Goal: Task Accomplishment & Management: Manage account settings

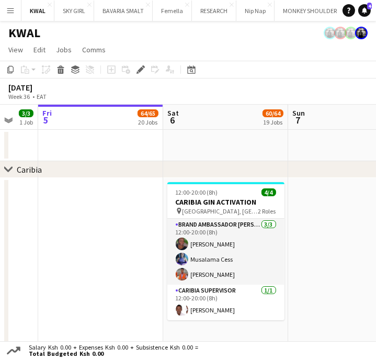
scroll to position [0, 319]
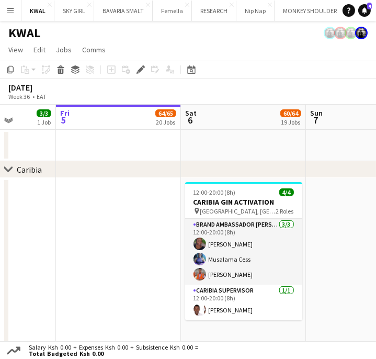
drag, startPoint x: 235, startPoint y: 253, endPoint x: 135, endPoint y: 252, distance: 100.5
click at [7, 122] on app-icon "Expand/collapse" at bounding box center [8, 120] width 8 height 10
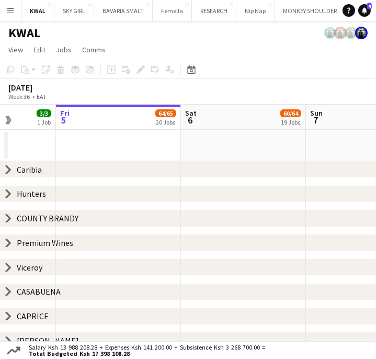
click at [6, 195] on icon "chevron-right" at bounding box center [8, 194] width 8 height 8
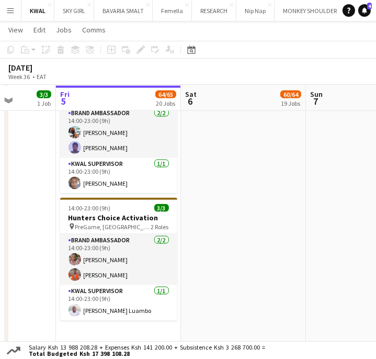
scroll to position [1338, 0]
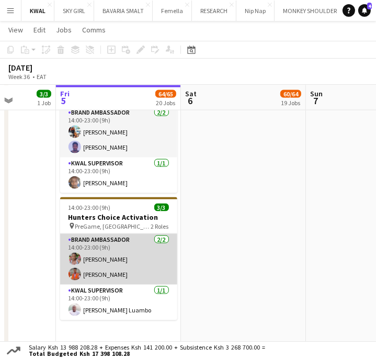
click at [122, 260] on app-card-role "Brand Ambassador 2/2 14:00-23:00 (9h) Sylvia Mwangi Maureen Njeri" at bounding box center [118, 259] width 117 height 51
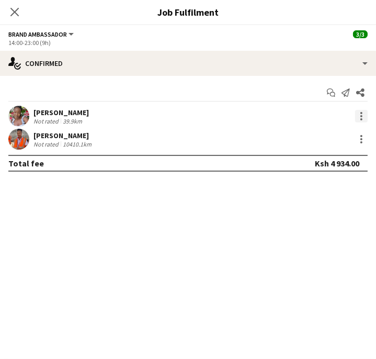
click at [360, 117] on div at bounding box center [361, 116] width 13 height 13
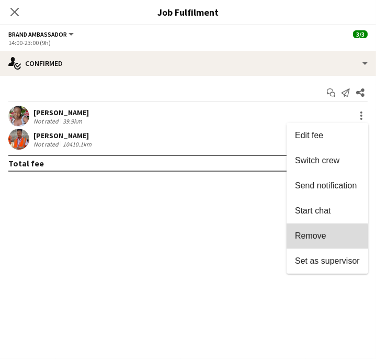
click at [322, 237] on span "Remove" at bounding box center [310, 235] width 31 height 9
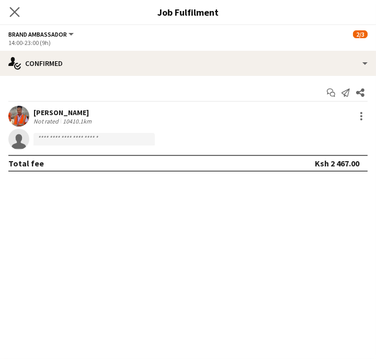
click at [10, 17] on app-icon "Close pop-in" at bounding box center [14, 12] width 15 height 15
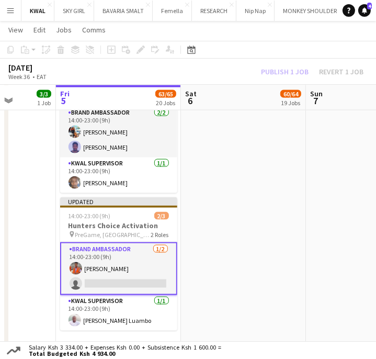
click at [105, 284] on app-card-role "Brand Ambassador 1/2 14:00-23:00 (9h) Maureen Njeri single-neutral-actions" at bounding box center [118, 268] width 117 height 53
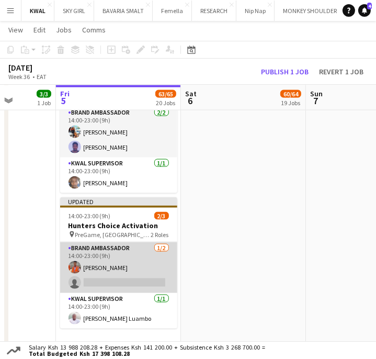
click at [107, 285] on app-card-role "Brand Ambassador 1/2 14:00-23:00 (9h) Maureen Njeri single-neutral-actions" at bounding box center [118, 267] width 117 height 51
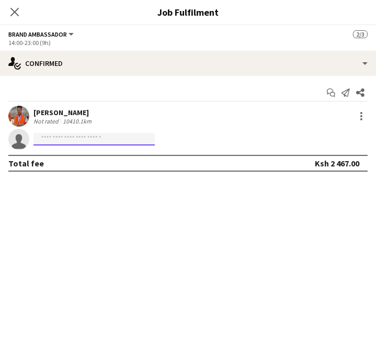
drag, startPoint x: 97, startPoint y: 141, endPoint x: 122, endPoint y: 130, distance: 27.2
click at [107, 135] on input at bounding box center [94, 139] width 121 height 13
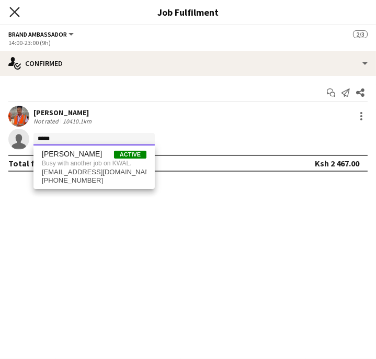
type input "*****"
click at [15, 9] on icon "Close pop-in" at bounding box center [14, 12] width 10 height 10
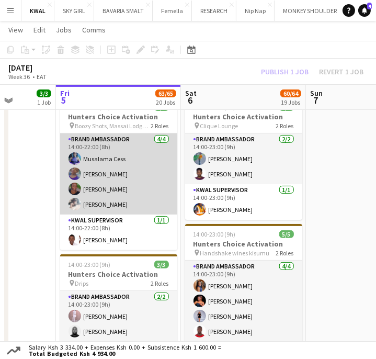
scroll to position [0, 320]
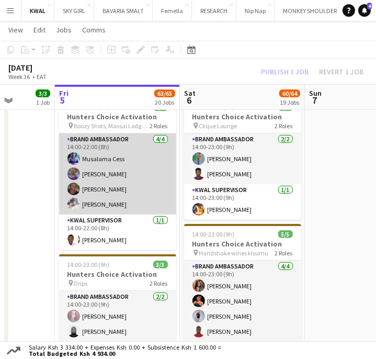
click at [107, 204] on app-card-role "Brand Ambassador 4/4 14:00-22:00 (8h) Musalama Cess Silvia Kaguri Valerian Muri…" at bounding box center [117, 174] width 117 height 81
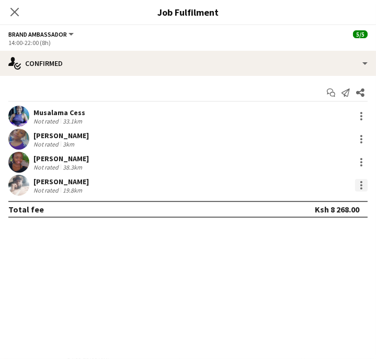
click at [363, 185] on div at bounding box center [361, 185] width 13 height 13
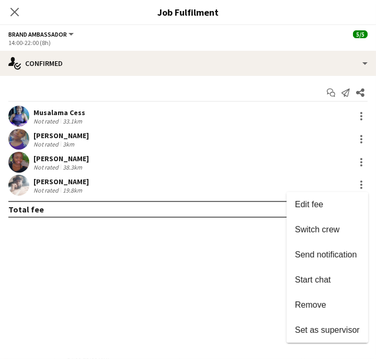
drag, startPoint x: 323, startPoint y: 308, endPoint x: 274, endPoint y: 276, distance: 57.8
click at [321, 308] on span "Remove" at bounding box center [310, 305] width 31 height 9
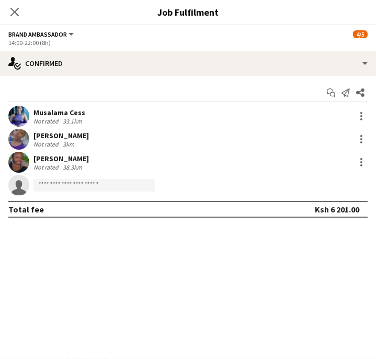
click at [14, 15] on icon "Close pop-in" at bounding box center [14, 12] width 8 height 8
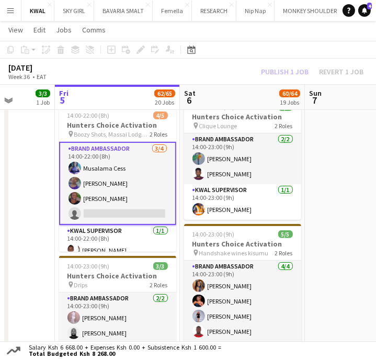
click at [297, 68] on div "Publish 1 job Revert 1 job" at bounding box center [313, 72] width 128 height 12
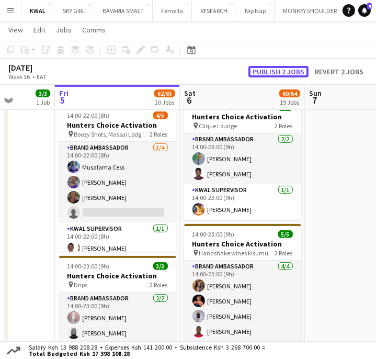
click at [297, 68] on button "Publish 2 jobs" at bounding box center [279, 72] width 60 height 12
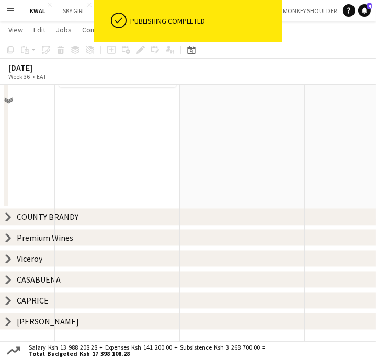
scroll to position [1338, 0]
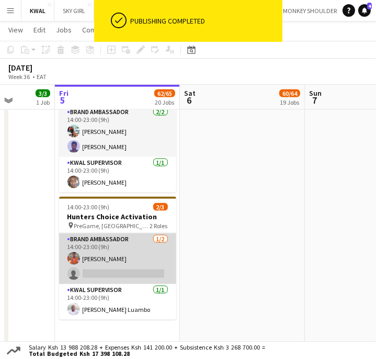
click at [107, 270] on app-card-role "Brand Ambassador 1/2 14:00-23:00 (9h) Maureen Njeri single-neutral-actions" at bounding box center [117, 259] width 117 height 51
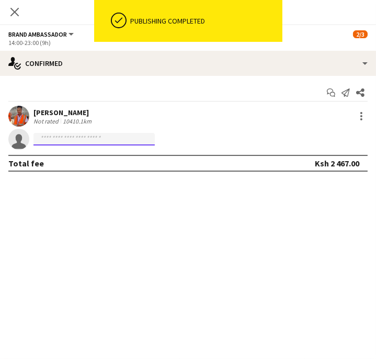
click at [136, 141] on input at bounding box center [94, 139] width 121 height 13
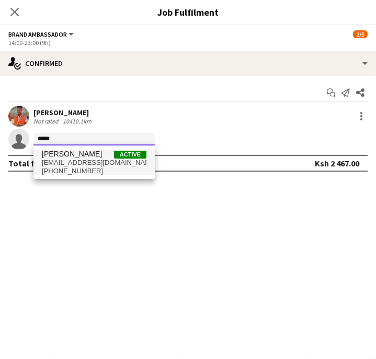
type input "*****"
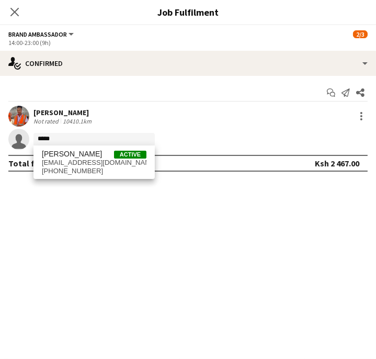
click at [70, 160] on span "mosestado123@gmail.com" at bounding box center [94, 163] width 105 height 8
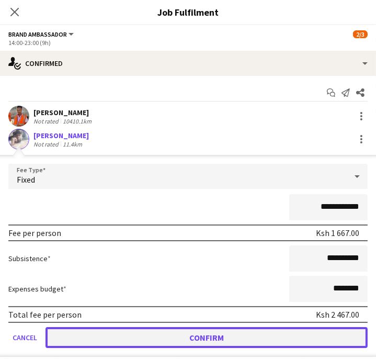
click at [218, 332] on button "Confirm" at bounding box center [207, 337] width 323 height 21
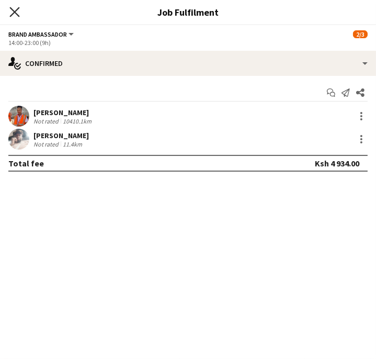
click at [12, 9] on icon at bounding box center [14, 12] width 10 height 10
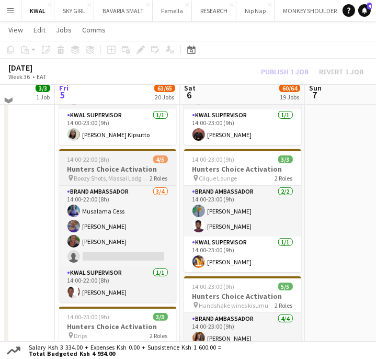
scroll to position [175, 0]
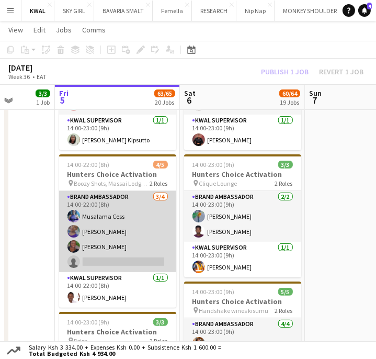
click at [108, 261] on app-card-role "Brand Ambassador 3/4 14:00-22:00 (8h) Musalama Cess Silvia Kaguri Valerian Muri…" at bounding box center [117, 231] width 117 height 81
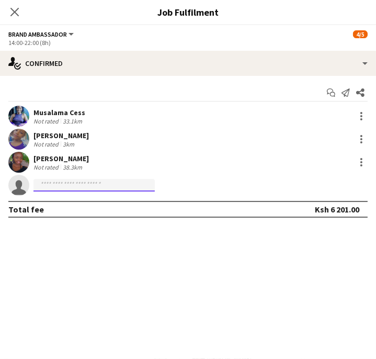
click at [76, 184] on input at bounding box center [94, 185] width 121 height 13
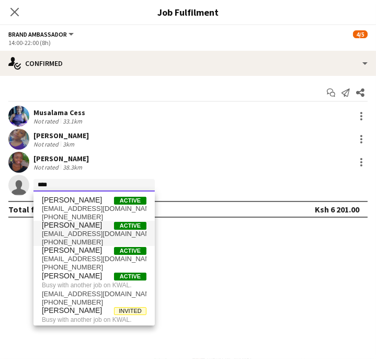
type input "****"
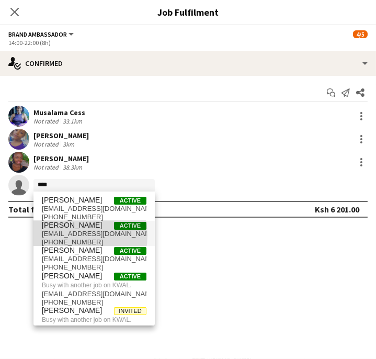
click at [70, 236] on span "johnclovers78@gmail.com" at bounding box center [94, 234] width 105 height 8
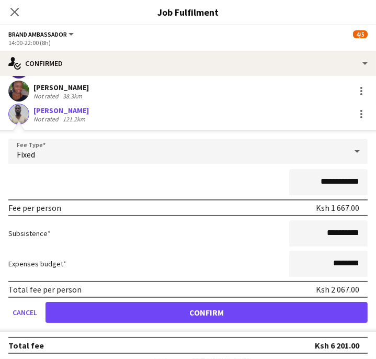
scroll to position [73, 0]
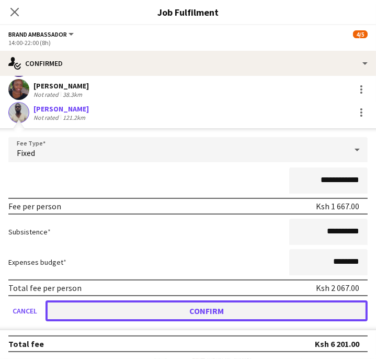
drag, startPoint x: 233, startPoint y: 317, endPoint x: 214, endPoint y: 297, distance: 27.8
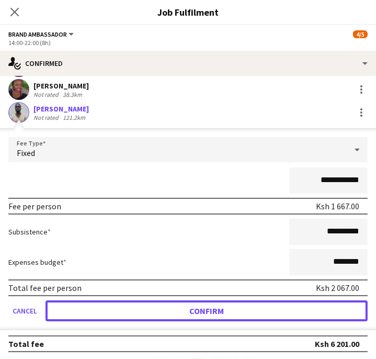
click at [232, 317] on button "Confirm" at bounding box center [207, 311] width 323 height 21
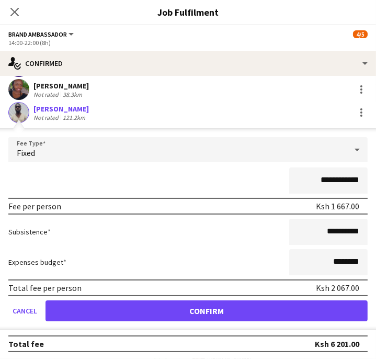
scroll to position [0, 0]
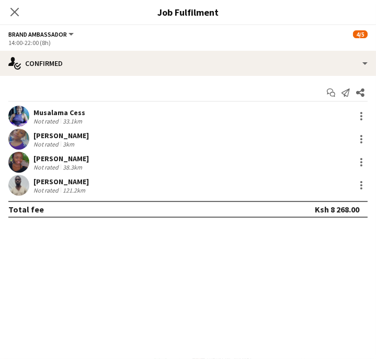
click at [25, 186] on app-user-avatar at bounding box center [18, 185] width 21 height 21
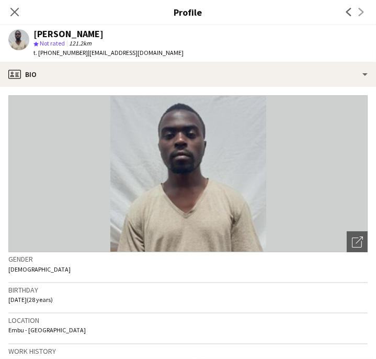
click at [17, 12] on icon "Close pop-in" at bounding box center [14, 12] width 8 height 8
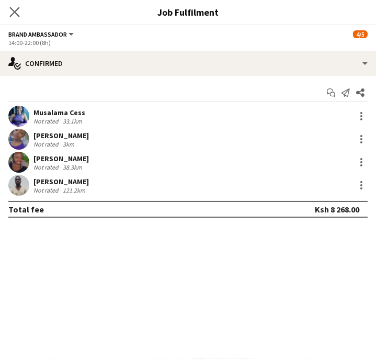
click at [14, 18] on app-icon "Close pop-in" at bounding box center [14, 12] width 15 height 15
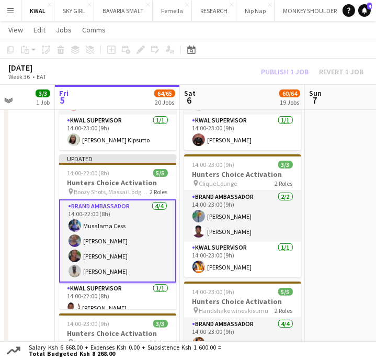
click at [296, 72] on div "Publish 1 job Revert 1 job" at bounding box center [313, 72] width 128 height 12
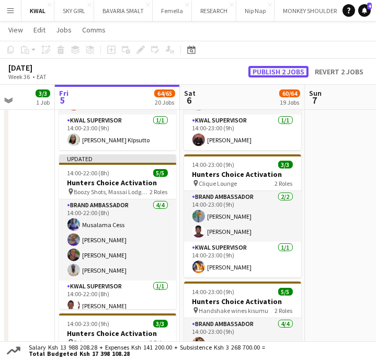
click at [296, 72] on button "Publish 2 jobs" at bounding box center [279, 72] width 60 height 12
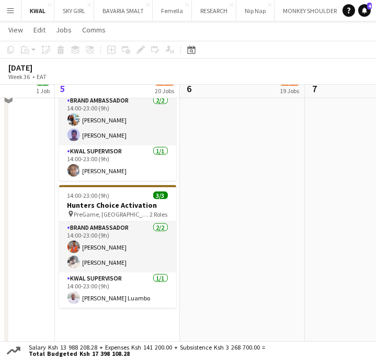
scroll to position [1338, 0]
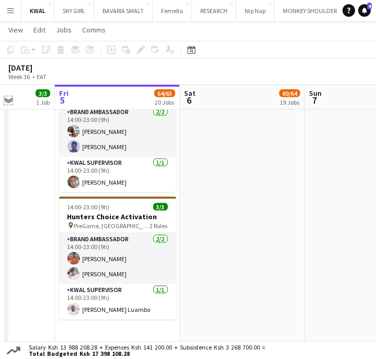
click at [7, 100] on app-icon "Expand/collapse" at bounding box center [8, 100] width 8 height 10
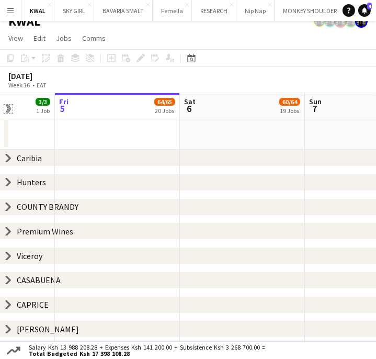
scroll to position [10, 0]
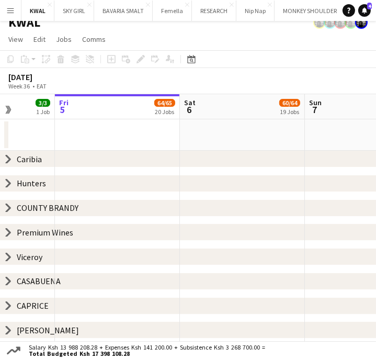
click at [6, 258] on icon "chevron-right" at bounding box center [8, 257] width 8 height 8
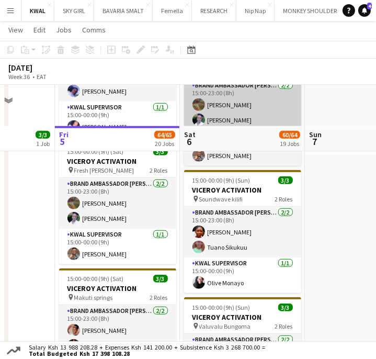
scroll to position [650, 0]
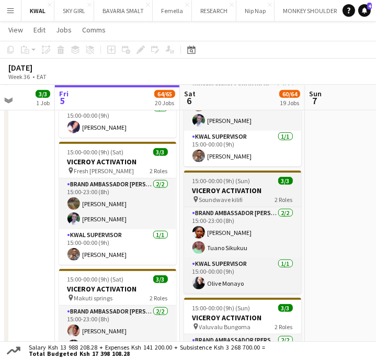
click at [223, 196] on span "Soundwave kilifi" at bounding box center [221, 200] width 44 height 8
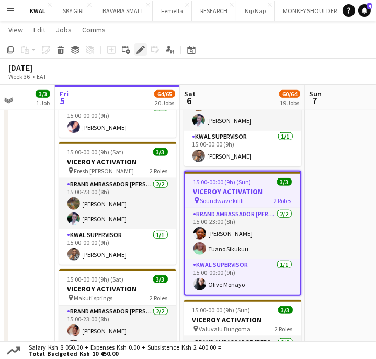
click at [137, 51] on icon "Edit" at bounding box center [141, 50] width 8 height 8
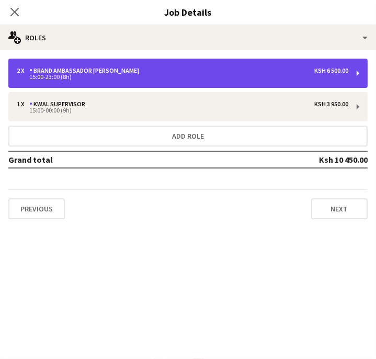
click at [90, 71] on div "Brand Ambassador kwal" at bounding box center [86, 70] width 114 height 7
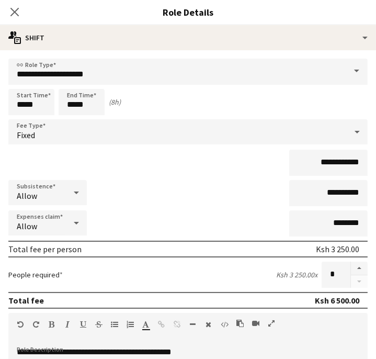
drag, startPoint x: 351, startPoint y: 269, endPoint x: 337, endPoint y: 251, distance: 22.3
click at [351, 269] on button "button" at bounding box center [359, 269] width 17 height 14
type input "*"
click at [18, 12] on icon "Close pop-in" at bounding box center [14, 12] width 10 height 10
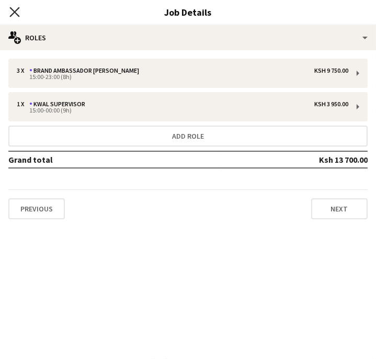
click at [10, 8] on icon at bounding box center [14, 12] width 10 height 10
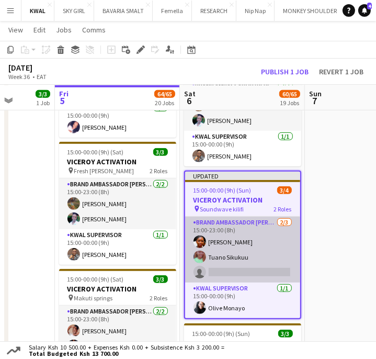
click at [266, 266] on app-card-role "Brand Ambassador kwal 2/3 15:00-23:00 (8h) Sherelle Amanda Tuano Sikukuu single…" at bounding box center [242, 250] width 115 height 66
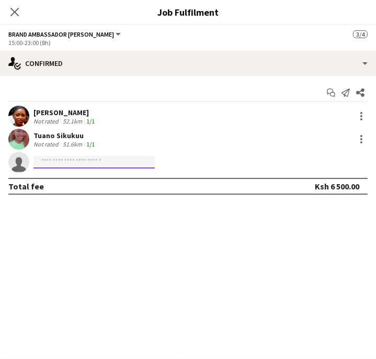
click at [55, 158] on input at bounding box center [94, 162] width 121 height 13
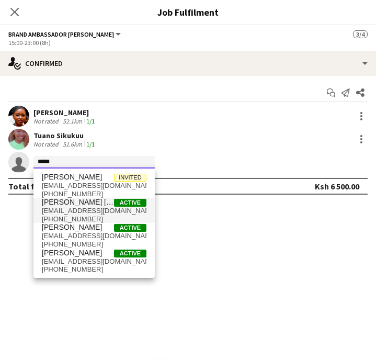
type input "*****"
click at [53, 208] on span "rachelnatasia34@gmail.com" at bounding box center [94, 211] width 105 height 8
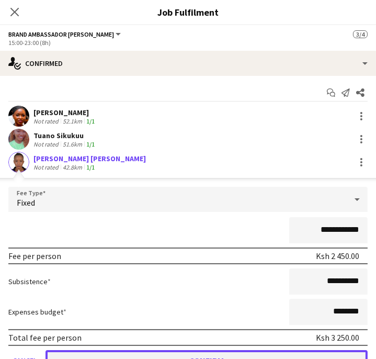
click at [256, 355] on button "Confirm" at bounding box center [207, 360] width 323 height 21
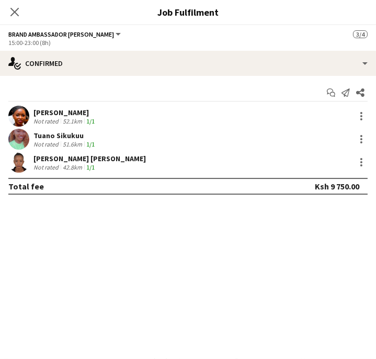
click at [13, 162] on app-user-avatar at bounding box center [18, 162] width 21 height 21
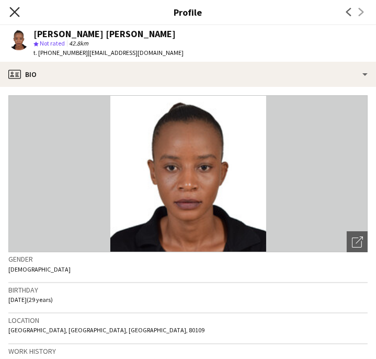
click at [16, 11] on icon at bounding box center [14, 12] width 10 height 10
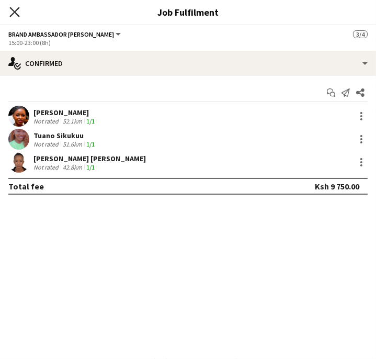
click at [18, 10] on icon "Close pop-in" at bounding box center [14, 12] width 10 height 10
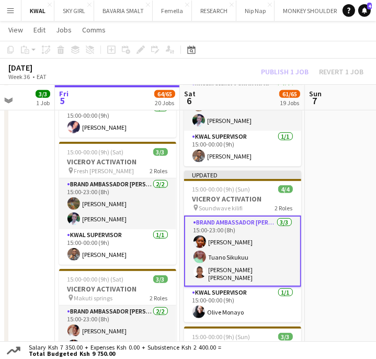
click at [288, 70] on div "Publish 1 job Revert 1 job" at bounding box center [313, 72] width 128 height 12
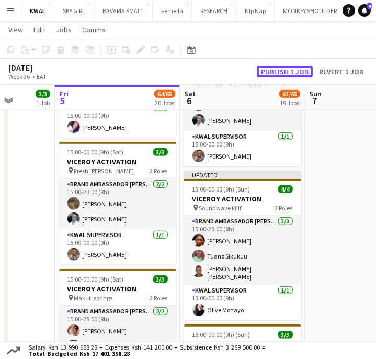
click at [288, 70] on button "Publish 1 job" at bounding box center [285, 72] width 56 height 12
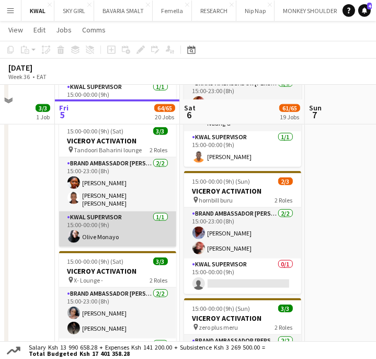
scroll to position [883, 0]
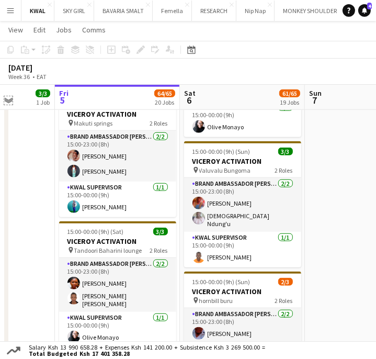
click at [8, 102] on app-icon "Expand/collapse" at bounding box center [8, 100] width 8 height 10
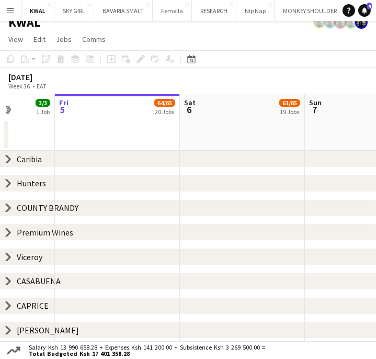
click at [8, 183] on icon at bounding box center [8, 184] width 4 height 8
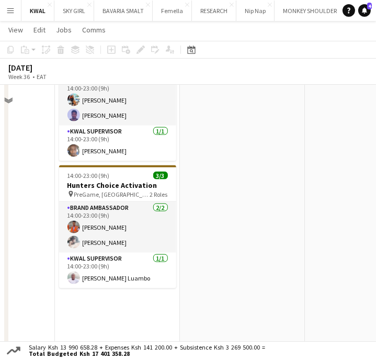
scroll to position [1407, 0]
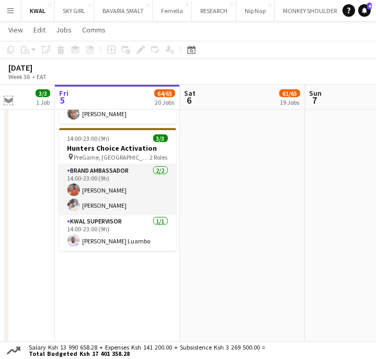
click at [8, 104] on app-icon "Expand/collapse" at bounding box center [8, 100] width 8 height 10
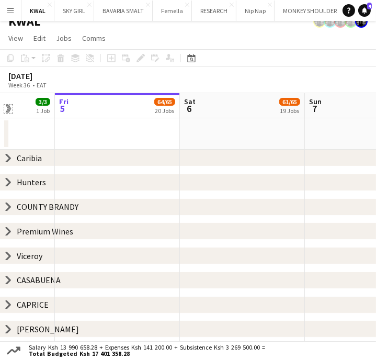
scroll to position [10, 0]
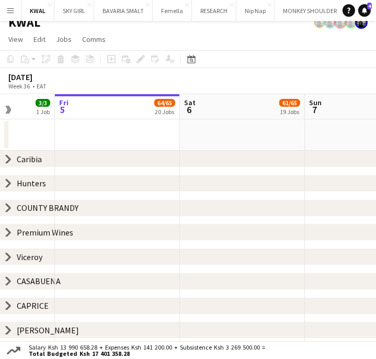
click at [7, 258] on icon "chevron-right" at bounding box center [8, 257] width 8 height 8
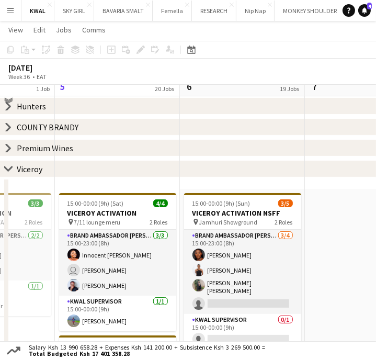
scroll to position [58, 0]
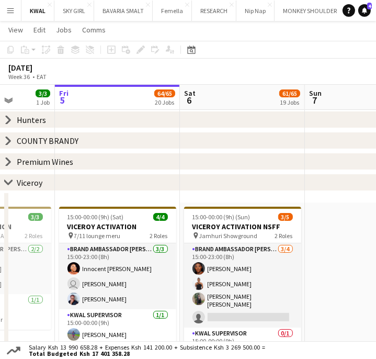
click at [11, 118] on icon "chevron-right" at bounding box center [8, 120] width 8 height 8
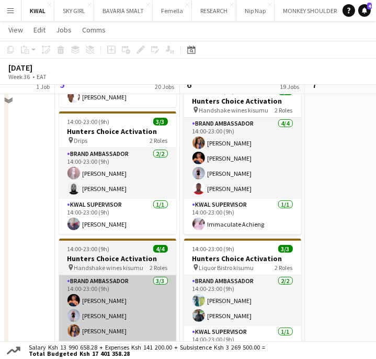
scroll to position [349, 0]
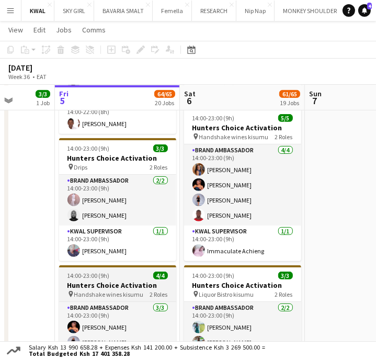
click at [104, 289] on h3 "Hunters Choice Activation" at bounding box center [117, 285] width 117 height 9
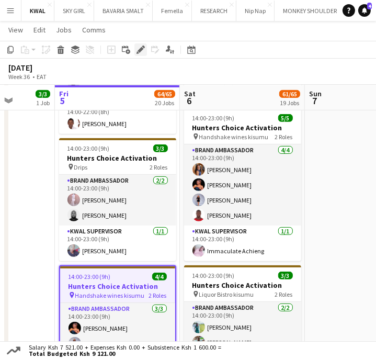
click at [139, 48] on icon "Edit" at bounding box center [141, 50] width 8 height 8
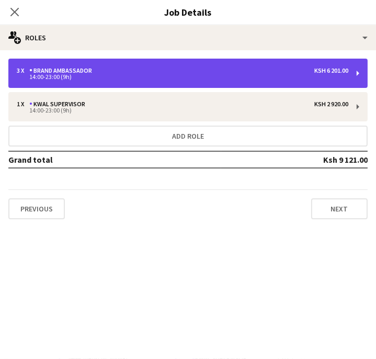
click at [147, 76] on div "14:00-23:00 (9h)" at bounding box center [183, 76] width 332 height 5
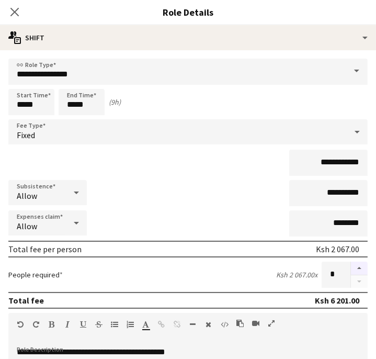
click at [352, 268] on button "button" at bounding box center [359, 269] width 17 height 14
type input "*"
click at [14, 13] on icon at bounding box center [14, 12] width 10 height 10
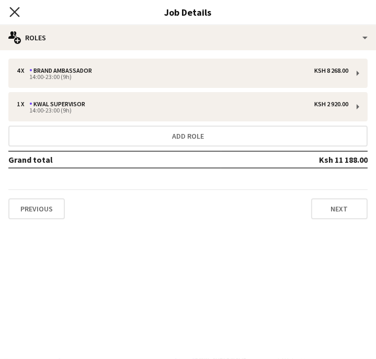
click at [15, 9] on icon "Close pop-in" at bounding box center [14, 12] width 10 height 10
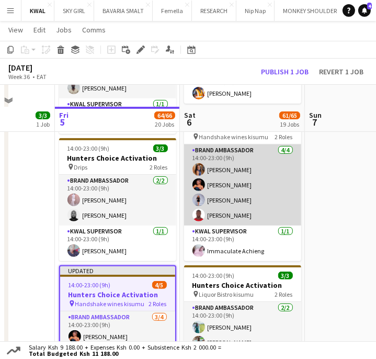
scroll to position [407, 0]
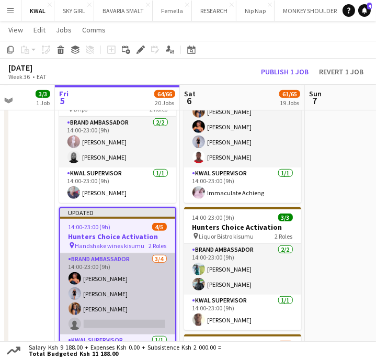
click at [107, 323] on app-card-role "Brand Ambassador 3/4 14:00-23:00 (9h) MARIA MWENDE Esther Abel Yvonne Kisenge s…" at bounding box center [117, 293] width 115 height 81
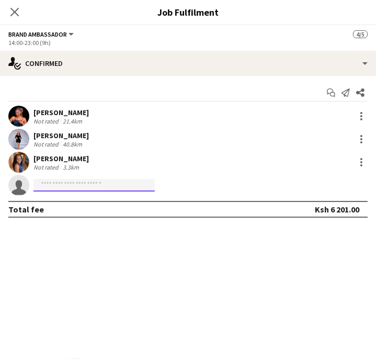
click at [93, 182] on input at bounding box center [94, 185] width 121 height 13
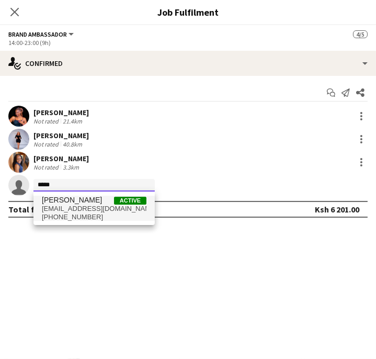
type input "*****"
click at [87, 209] on span "owokolawy@gmail.com" at bounding box center [94, 209] width 105 height 8
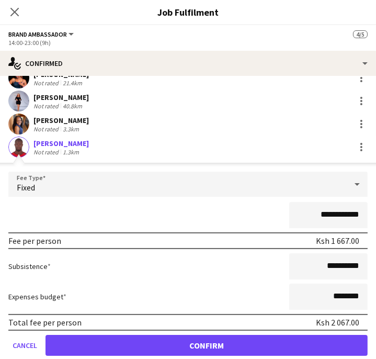
scroll to position [73, 0]
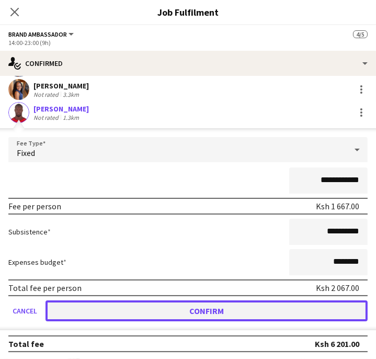
click at [229, 315] on button "Confirm" at bounding box center [207, 311] width 323 height 21
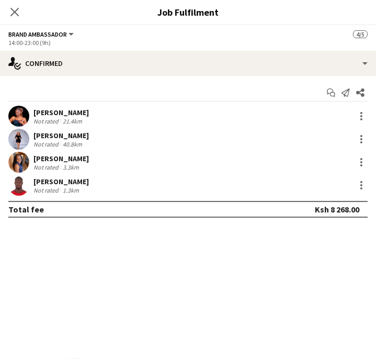
scroll to position [0, 0]
drag, startPoint x: 12, startPoint y: 8, endPoint x: 24, endPoint y: 9, distance: 12.1
click at [15, 8] on icon "Close pop-in" at bounding box center [14, 12] width 8 height 8
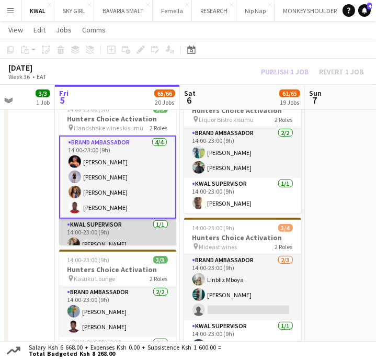
scroll to position [0, 321]
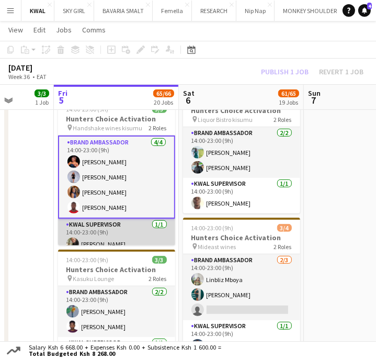
click at [102, 237] on app-card-role "KWAL SUPERVISOR 1/1 14:00-23:00 (9h) Godfrey Oyombe" at bounding box center [116, 237] width 117 height 36
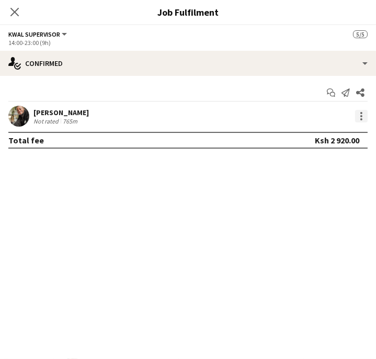
click at [363, 115] on div at bounding box center [361, 116] width 13 height 13
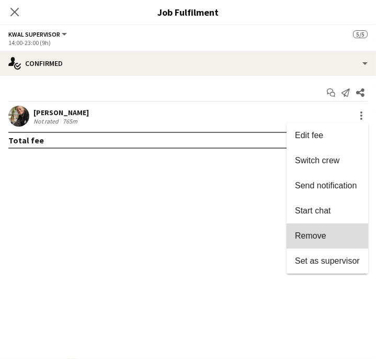
click at [306, 235] on span "Remove" at bounding box center [310, 235] width 31 height 9
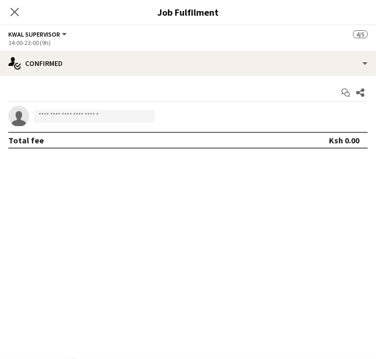
drag, startPoint x: 15, startPoint y: 9, endPoint x: 57, endPoint y: 51, distance: 59.2
click at [14, 9] on icon "Close pop-in" at bounding box center [14, 12] width 8 height 8
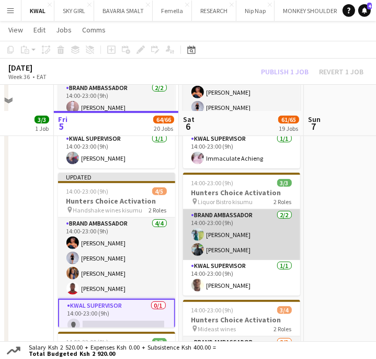
scroll to position [407, 0]
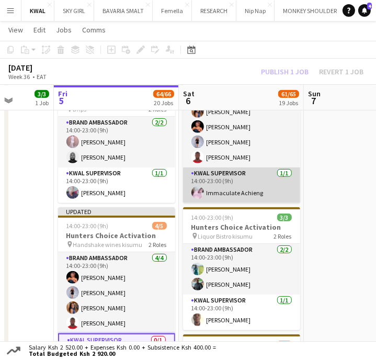
click at [259, 190] on app-card-role "KWAL SUPERVISOR 1/1 14:00-23:00 (9h) Immaculate Achieng" at bounding box center [241, 186] width 117 height 36
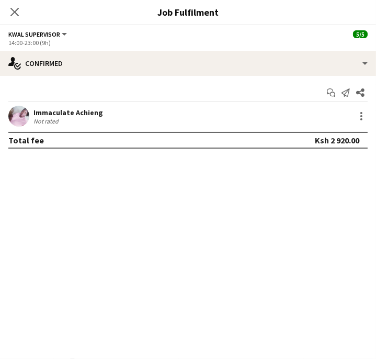
scroll to position [0, 323]
click at [15, 13] on icon at bounding box center [14, 12] width 10 height 10
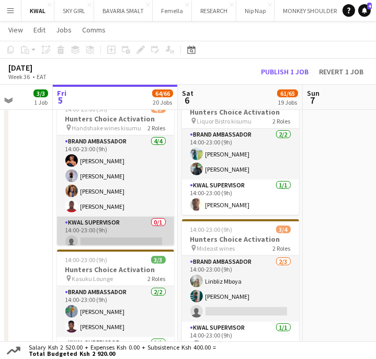
scroll to position [0, 323]
click at [124, 233] on app-card-role "KWAL SUPERVISOR 0/1 14:00-23:00 (9h) single-neutral-actions" at bounding box center [115, 235] width 117 height 36
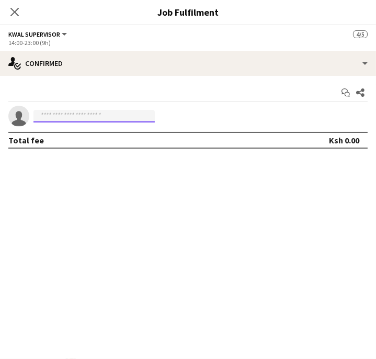
click at [124, 110] on input at bounding box center [94, 116] width 121 height 13
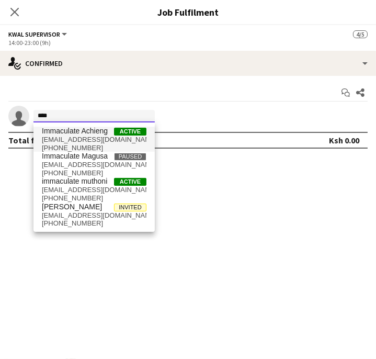
type input "****"
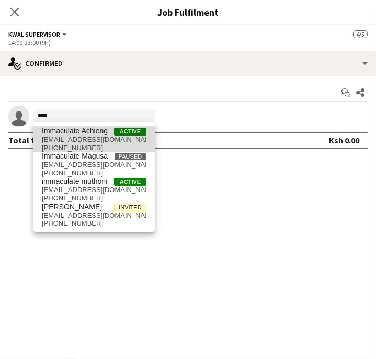
click at [92, 136] on span "iachieng488@gmail.com" at bounding box center [94, 140] width 105 height 8
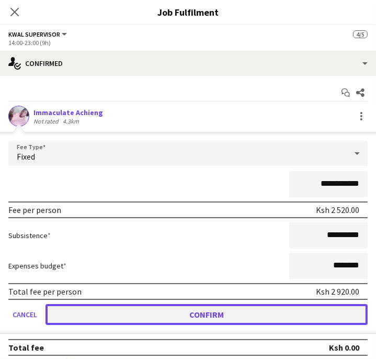
click at [167, 317] on button "Confirm" at bounding box center [207, 314] width 323 height 21
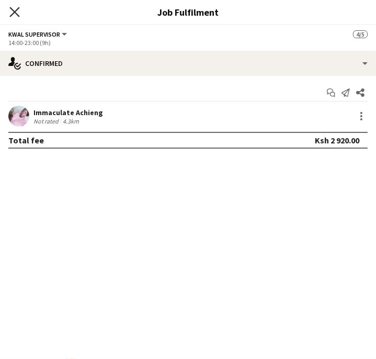
click at [17, 11] on icon "Close pop-in" at bounding box center [14, 12] width 10 height 10
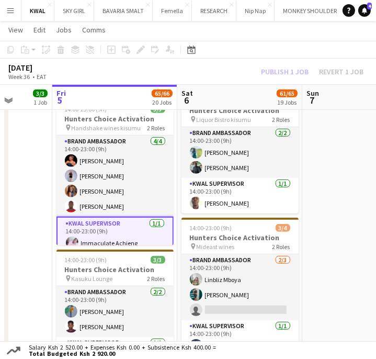
click at [294, 70] on div "Publish 1 job Revert 1 job" at bounding box center [313, 72] width 128 height 12
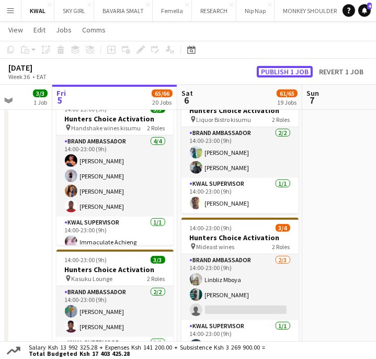
click at [294, 70] on button "Publish 1 job" at bounding box center [285, 72] width 56 height 12
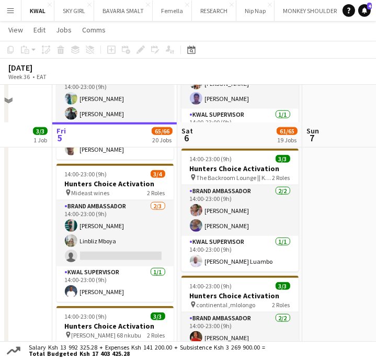
scroll to position [1047, 0]
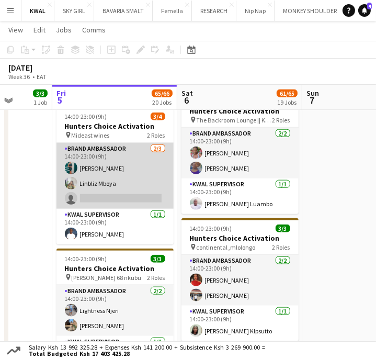
click at [92, 193] on app-card-role "Brand Ambassador 2/3 14:00-23:00 (9h) Nicole Gesare Linbliz Mboya single-neutra…" at bounding box center [115, 176] width 117 height 66
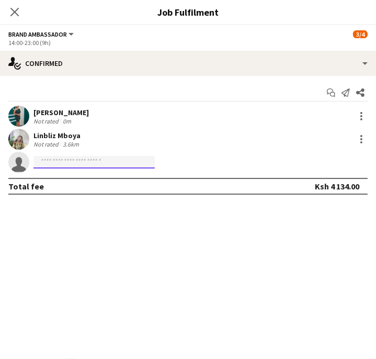
paste input "**********"
type input "*"
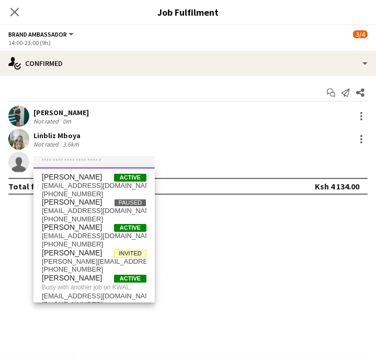
paste input "**********"
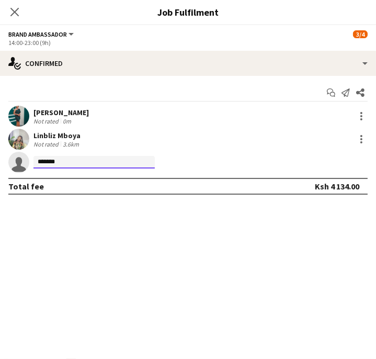
type input "*******"
drag, startPoint x: 67, startPoint y: 163, endPoint x: -2, endPoint y: 153, distance: 69.3
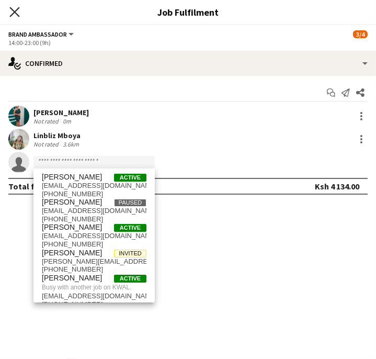
click at [17, 11] on icon "Close pop-in" at bounding box center [14, 12] width 10 height 10
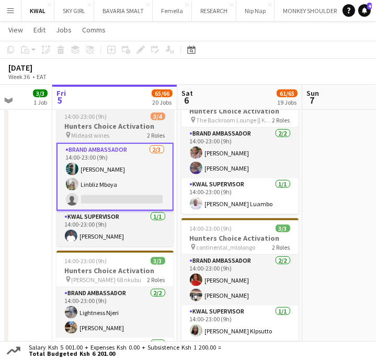
click at [109, 126] on h3 "Hunters Choice Activation" at bounding box center [115, 125] width 117 height 9
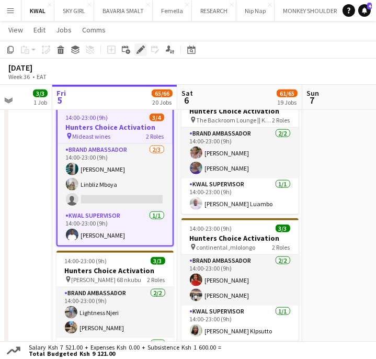
click at [141, 50] on icon at bounding box center [141, 50] width 6 height 6
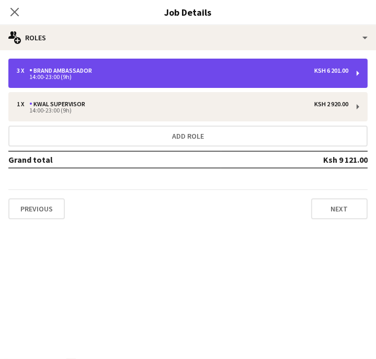
click at [102, 74] on div "14:00-23:00 (9h)" at bounding box center [183, 76] width 332 height 5
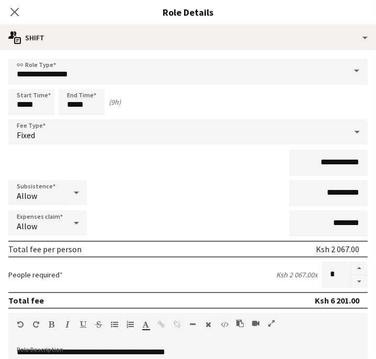
drag, startPoint x: 350, startPoint y: 267, endPoint x: 268, endPoint y: 192, distance: 111.2
click at [351, 267] on button "button" at bounding box center [359, 269] width 17 height 14
type input "*"
click at [18, 15] on icon "Close pop-in" at bounding box center [14, 12] width 10 height 10
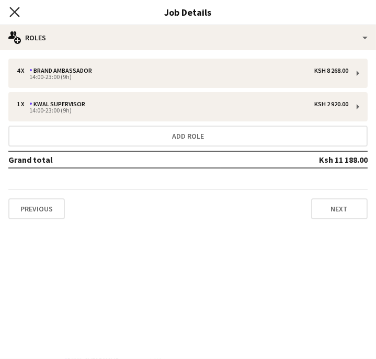
click at [16, 8] on icon "Close pop-in" at bounding box center [14, 12] width 10 height 10
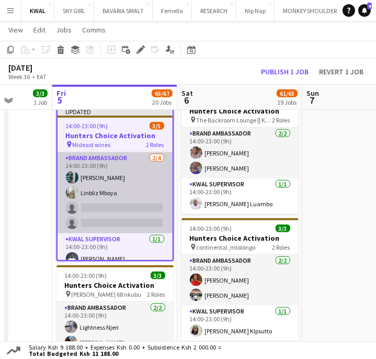
click at [95, 219] on app-card-role "Brand Ambassador 2/4 14:00-23:00 (9h) Nicole Gesare Linbliz Mboya single-neutra…" at bounding box center [115, 192] width 115 height 81
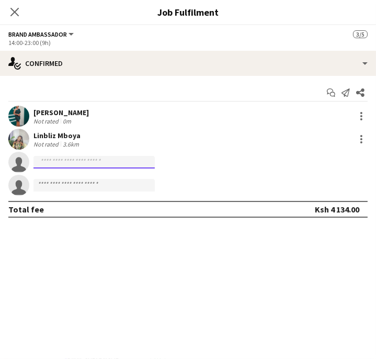
paste input "**********"
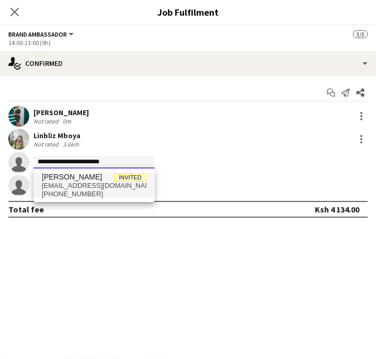
type input "**********"
click at [82, 192] on span "+254768101383" at bounding box center [94, 194] width 105 height 8
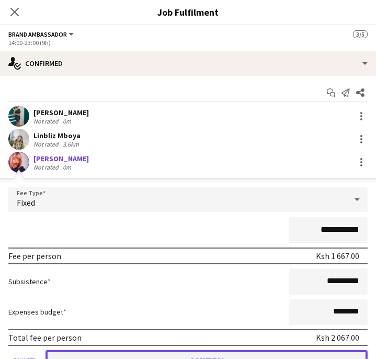
click at [196, 356] on button "Confirm" at bounding box center [207, 360] width 323 height 21
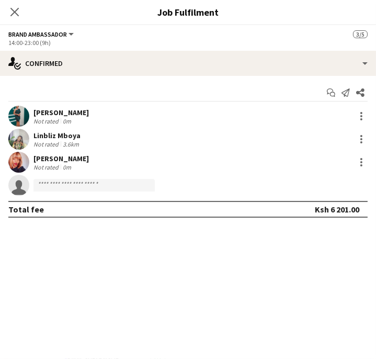
click at [24, 165] on app-user-avatar at bounding box center [18, 162] width 21 height 21
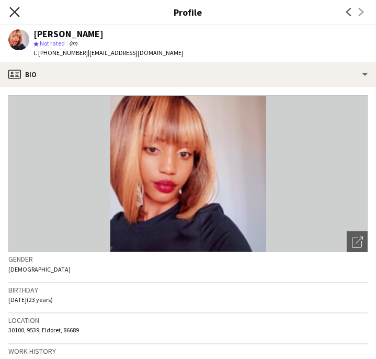
click at [15, 9] on icon "Close pop-in" at bounding box center [14, 12] width 10 height 10
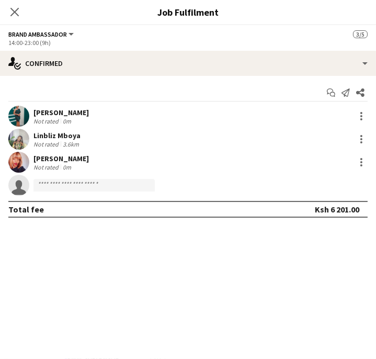
click at [15, 9] on icon "Close pop-in" at bounding box center [14, 12] width 8 height 8
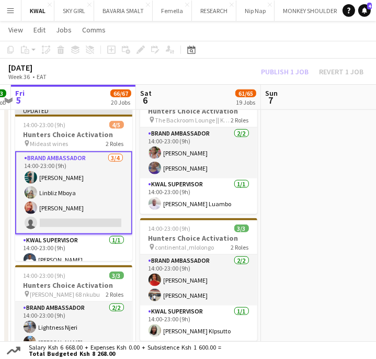
scroll to position [0, 369]
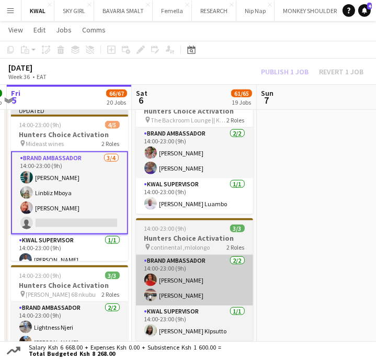
drag, startPoint x: 284, startPoint y: 275, endPoint x: 243, endPoint y: 268, distance: 41.5
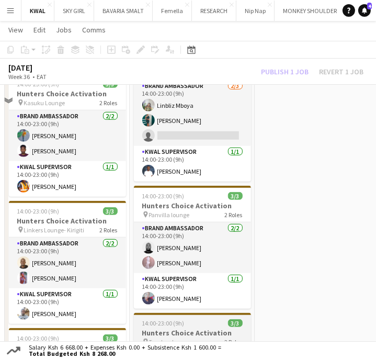
scroll to position [582, 0]
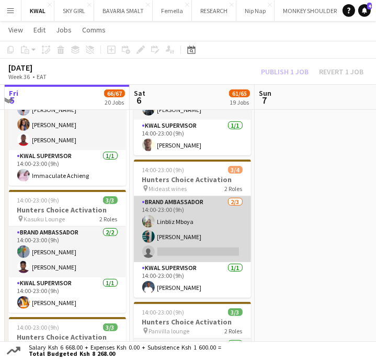
click at [216, 250] on app-card-role "Brand Ambassador 2/3 14:00-23:00 (9h) Linbliz Mboya Nicole Gesare single-neutra…" at bounding box center [192, 229] width 117 height 66
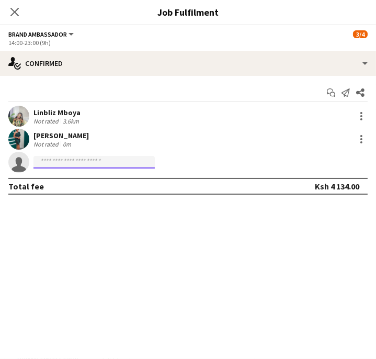
paste input "**********"
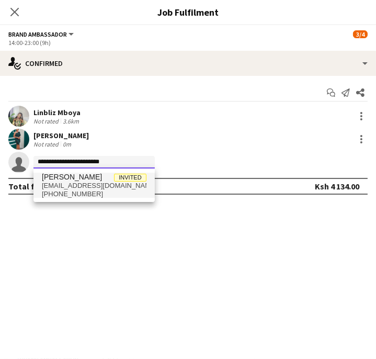
type input "**********"
click at [70, 188] on span "milliewamboi34@gmail.com" at bounding box center [94, 186] width 105 height 8
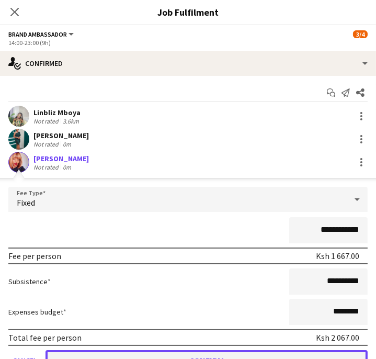
click at [154, 353] on button "Confirm" at bounding box center [207, 360] width 323 height 21
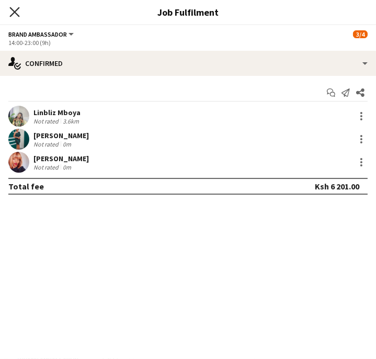
click at [18, 13] on icon "Close pop-in" at bounding box center [14, 12] width 10 height 10
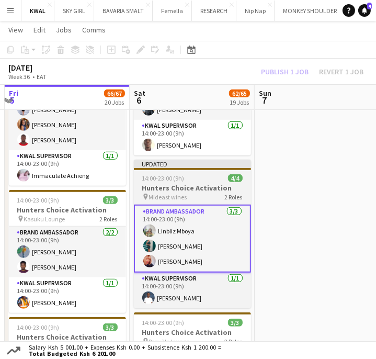
click at [170, 190] on h3 "Hunters Choice Activation" at bounding box center [192, 187] width 117 height 9
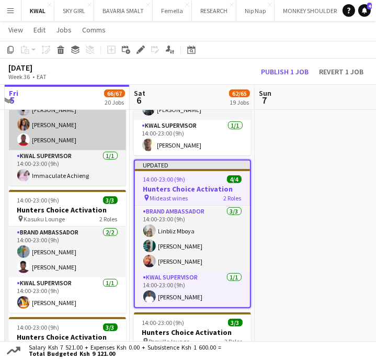
scroll to position [0, 372]
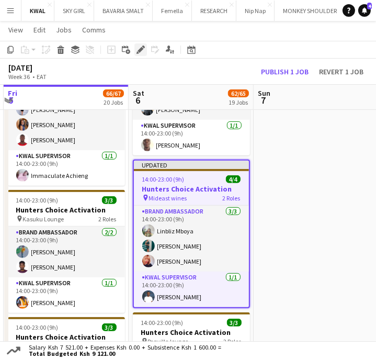
click at [142, 52] on icon "Edit" at bounding box center [141, 50] width 8 height 8
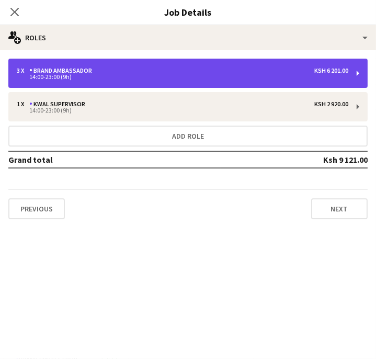
click at [103, 79] on div "14:00-23:00 (9h)" at bounding box center [183, 76] width 332 height 5
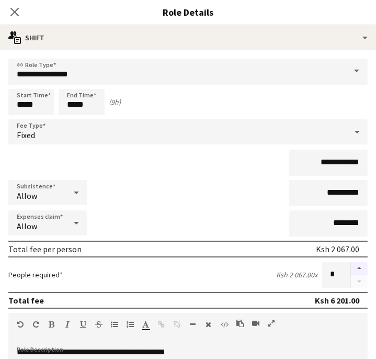
drag, startPoint x: 348, startPoint y: 269, endPoint x: 219, endPoint y: 101, distance: 211.7
click at [351, 268] on button "button" at bounding box center [359, 269] width 17 height 14
type input "*"
click at [16, 8] on icon "Close pop-in" at bounding box center [14, 12] width 10 height 10
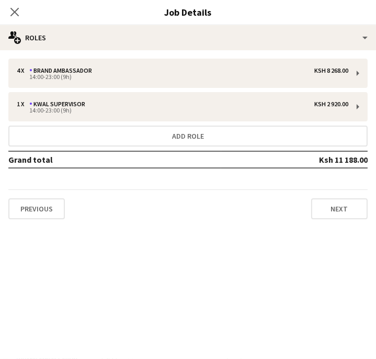
click at [16, 8] on icon "Close pop-in" at bounding box center [14, 12] width 8 height 8
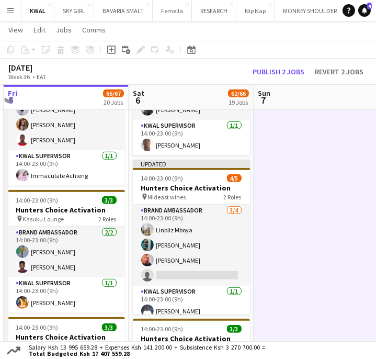
scroll to position [0, 374]
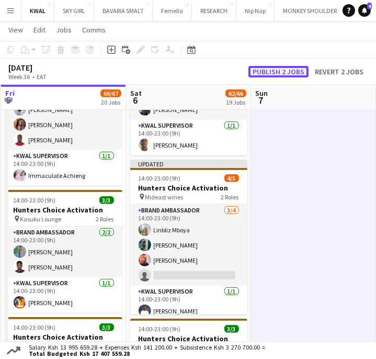
click at [277, 68] on button "Publish 2 jobs" at bounding box center [279, 72] width 60 height 12
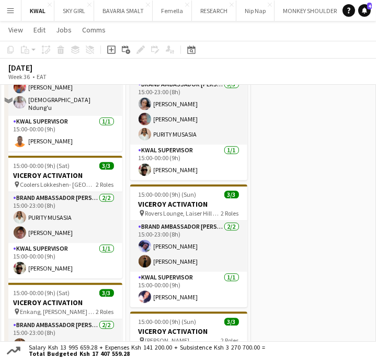
scroll to position [2257, 0]
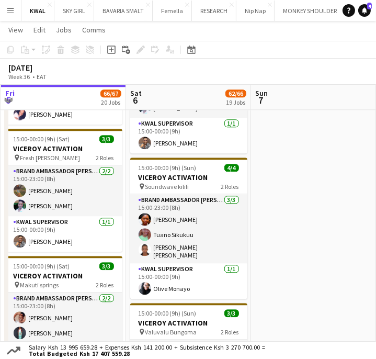
click at [327, 230] on app-date-cell at bounding box center [313, 191] width 125 height 1188
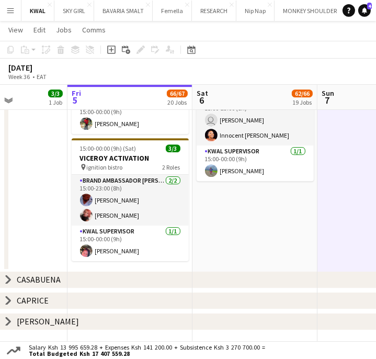
scroll to position [0, 306]
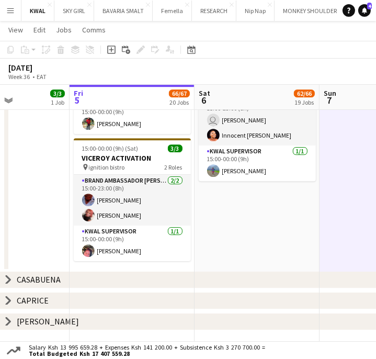
drag, startPoint x: 81, startPoint y: 261, endPoint x: 150, endPoint y: 257, distance: 69.3
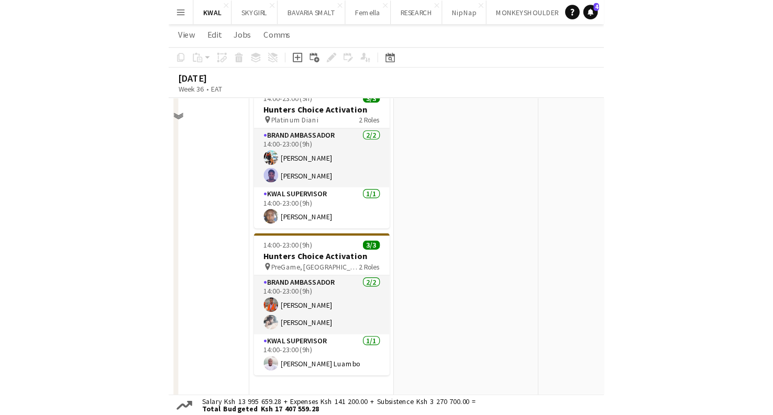
scroll to position [1072, 0]
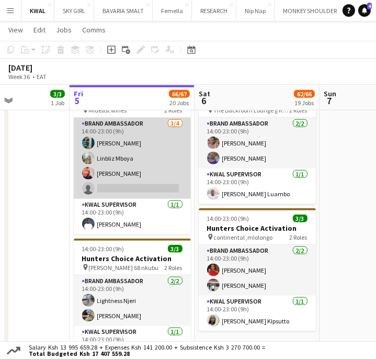
click at [134, 189] on app-card-role "Brand Ambassador 3/4 14:00-23:00 (9h) Nicole Gesare Linbliz Mboya Miriam Mutua …" at bounding box center [132, 158] width 117 height 81
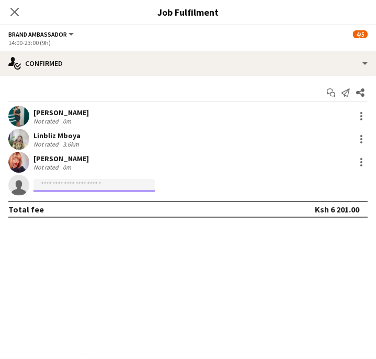
click at [96, 184] on input at bounding box center [94, 185] width 121 height 13
type input "*"
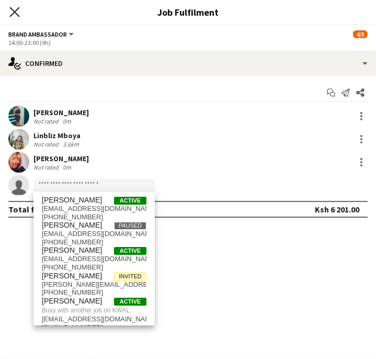
click at [17, 14] on icon "Close pop-in" at bounding box center [14, 12] width 10 height 10
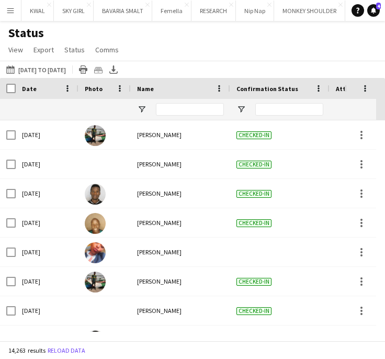
click at [16, 12] on button "Menu" at bounding box center [10, 10] width 21 height 21
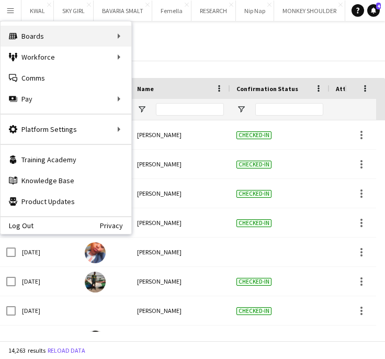
click at [53, 40] on div "Boards Boards" at bounding box center [66, 36] width 131 height 21
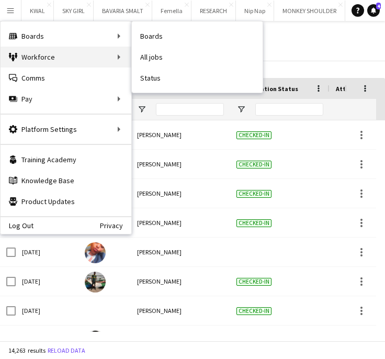
click at [96, 57] on div "Workforce Workforce" at bounding box center [66, 57] width 131 height 21
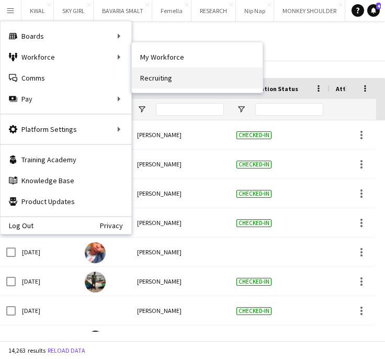
click at [149, 77] on link "Recruiting" at bounding box center [197, 78] width 131 height 21
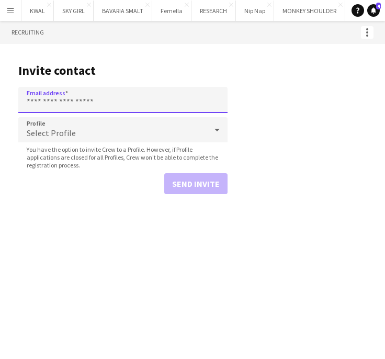
paste input "**********"
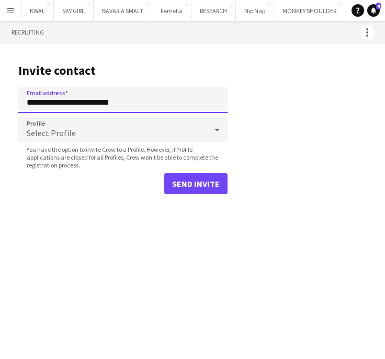
type input "**********"
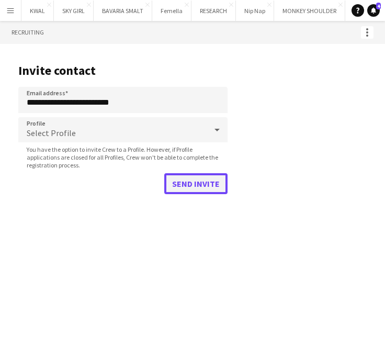
click at [196, 191] on button "Send invite" at bounding box center [195, 183] width 63 height 21
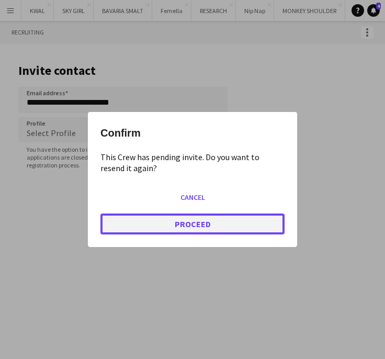
click at [170, 222] on button "Proceed" at bounding box center [193, 224] width 184 height 21
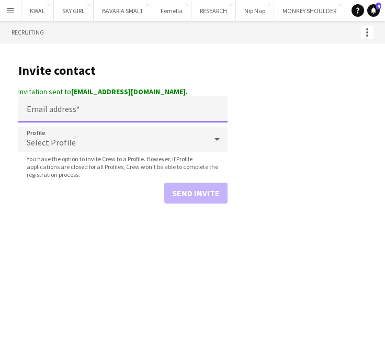
click at [92, 114] on input "Email address" at bounding box center [122, 109] width 209 height 26
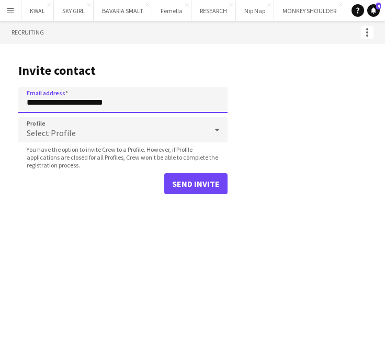
type input "**********"
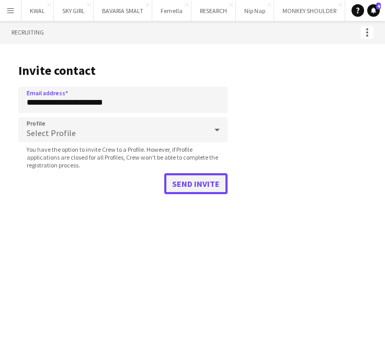
click at [175, 184] on button "Send invite" at bounding box center [195, 183] width 63 height 21
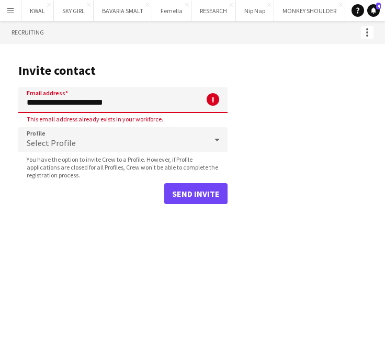
drag, startPoint x: 171, startPoint y: 241, endPoint x: 93, endPoint y: 170, distance: 105.2
click at [165, 239] on div "Menu Boards Boards Boards All jobs Status Workforce Workforce My Workforce Recr…" at bounding box center [192, 179] width 385 height 359
drag, startPoint x: 106, startPoint y: 244, endPoint x: 115, endPoint y: 227, distance: 19.4
click at [107, 241] on div "Menu Boards Boards Boards All jobs Status Workforce Workforce My Workforce Recr…" at bounding box center [192, 179] width 385 height 359
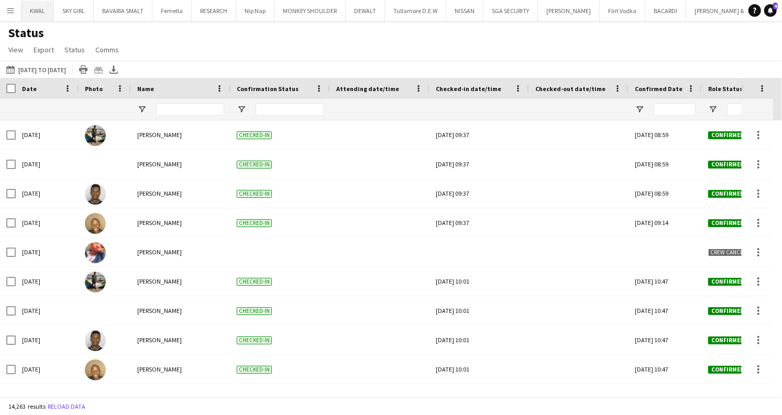
click at [29, 13] on button "KWAL Close" at bounding box center [37, 11] width 32 height 20
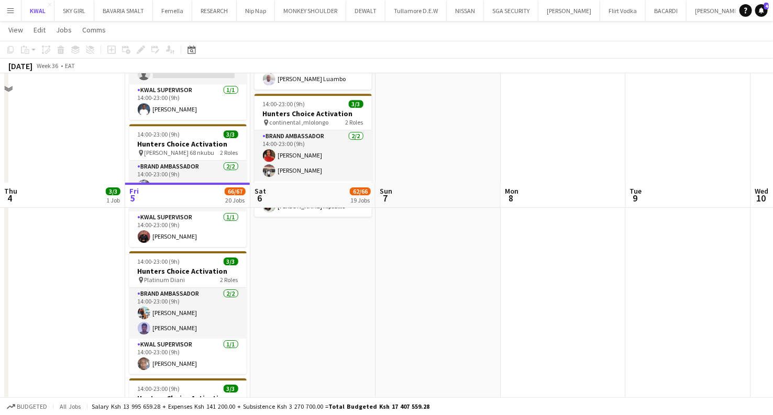
scroll to position [1454, 0]
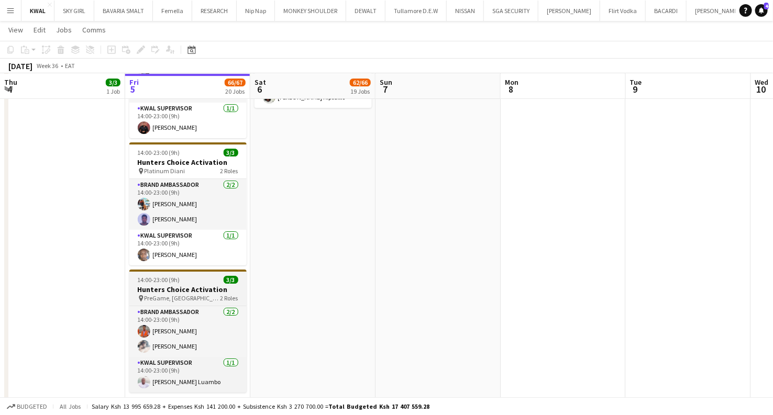
click at [187, 290] on h3 "Hunters Choice Activation" at bounding box center [187, 289] width 117 height 9
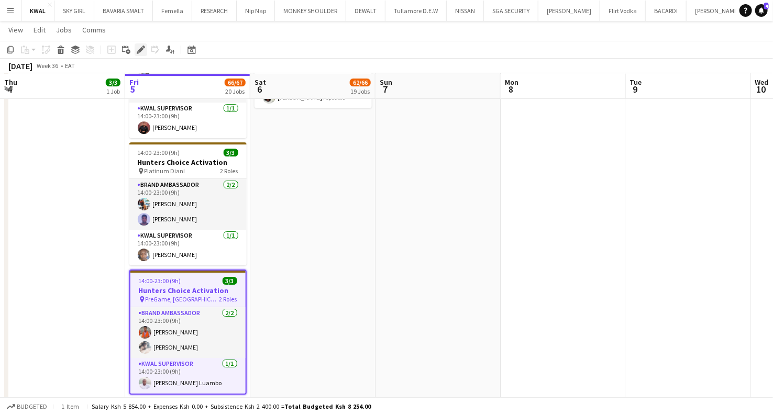
click at [138, 53] on icon at bounding box center [138, 52] width 3 height 3
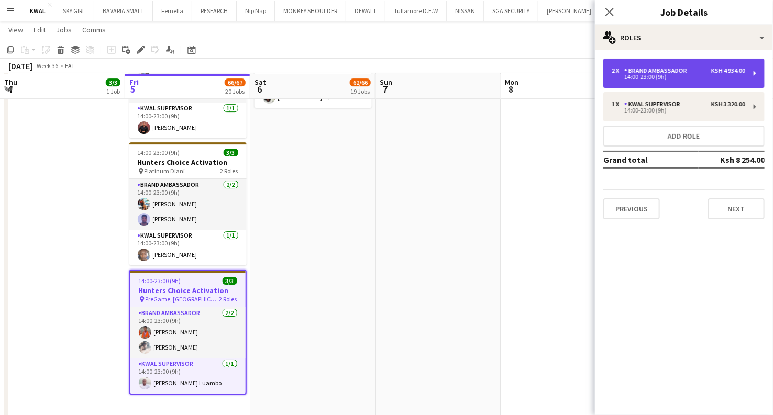
click at [668, 76] on div "14:00-23:00 (9h)" at bounding box center [679, 76] width 134 height 5
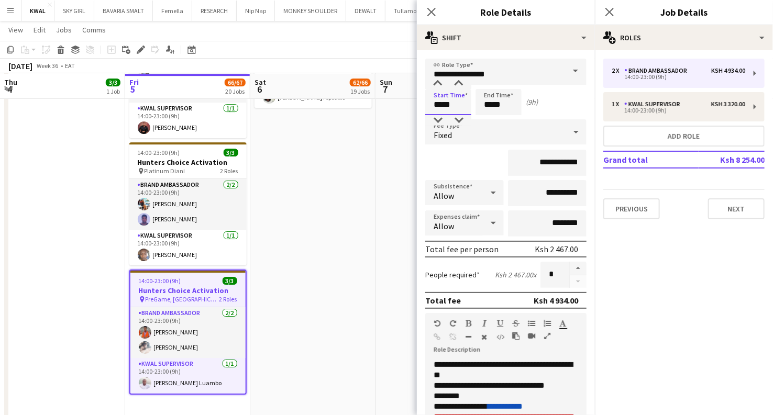
click at [443, 105] on input "*****" at bounding box center [448, 102] width 46 height 26
type input "*****"
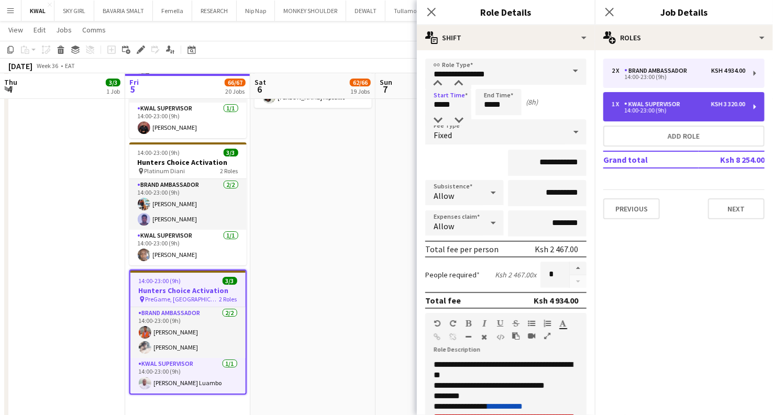
click at [670, 106] on div "KWAL SUPERVISOR" at bounding box center [654, 104] width 60 height 7
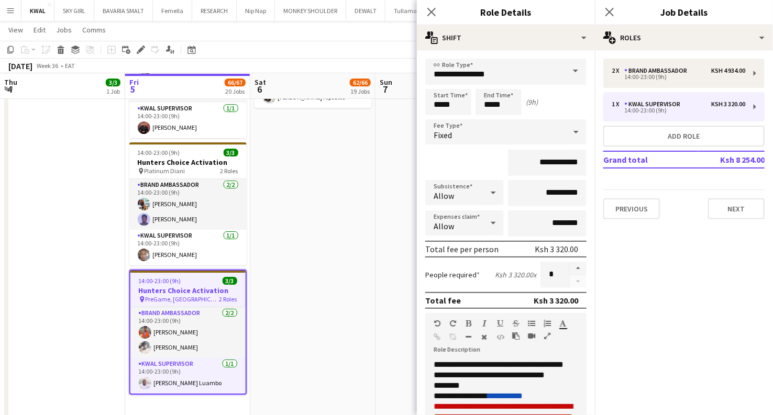
type input "**********"
type input "*****"
type input "**********"
type input "*"
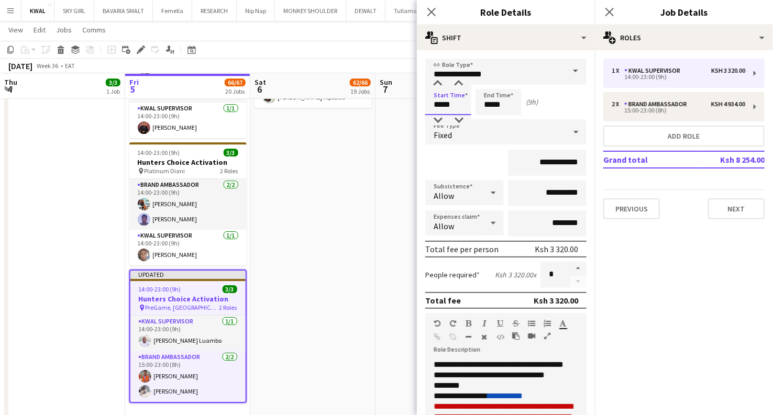
click at [442, 106] on input "*****" at bounding box center [448, 102] width 46 height 26
type input "*****"
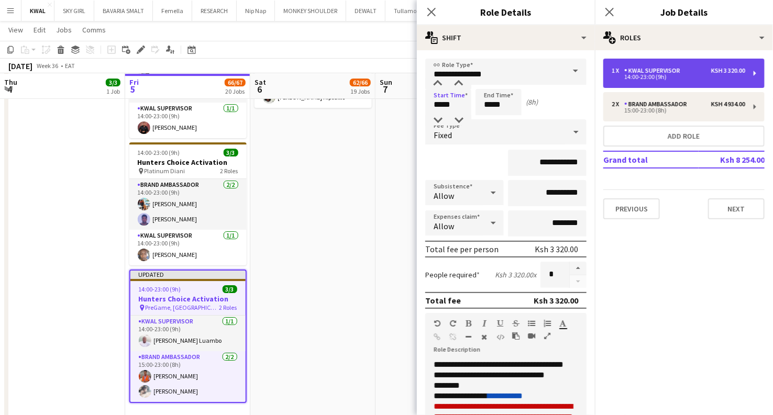
click at [732, 78] on div "14:00-23:00 (9h)" at bounding box center [679, 76] width 134 height 5
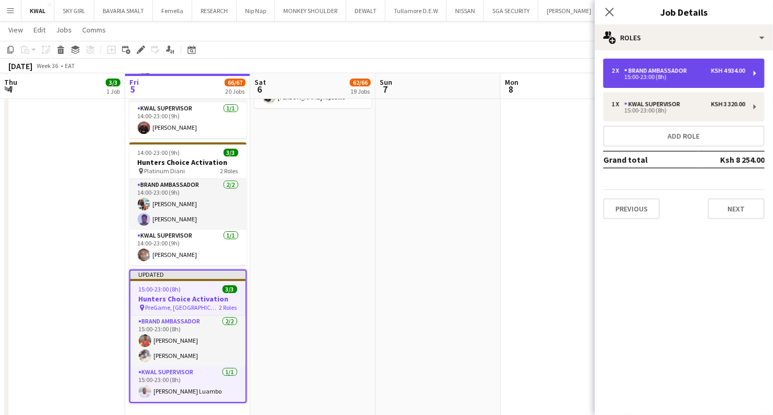
click at [675, 71] on div "Brand Ambassador" at bounding box center [657, 70] width 67 height 7
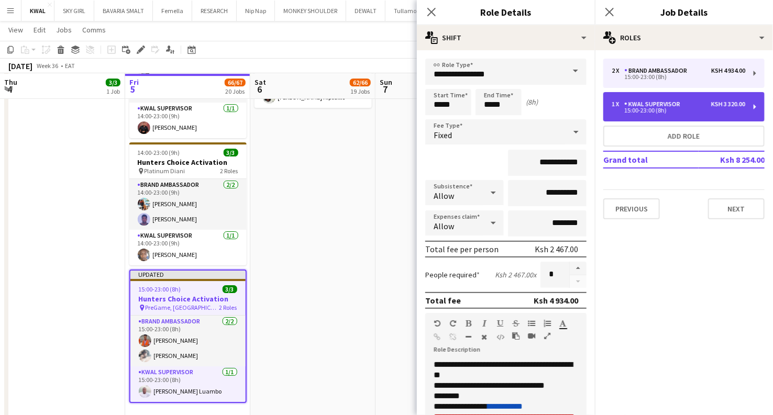
click at [676, 108] on div "15:00-23:00 (8h)" at bounding box center [679, 110] width 134 height 5
type input "**********"
type input "*"
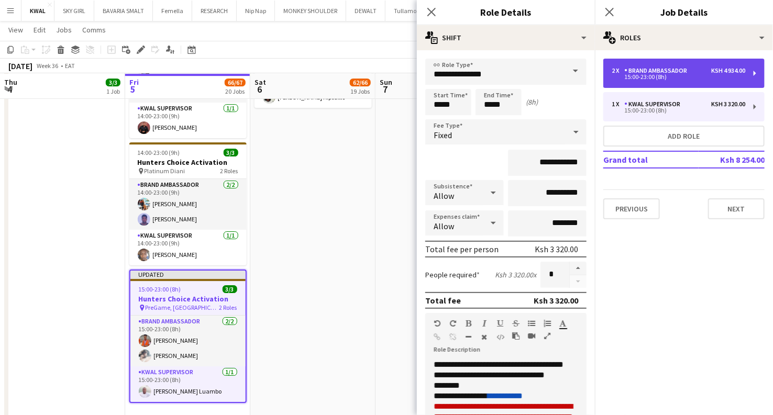
click at [674, 81] on div "2 x Brand Ambassador Ksh 4 934.00 15:00-23:00 (8h)" at bounding box center [683, 73] width 161 height 29
type input "**********"
type input "*"
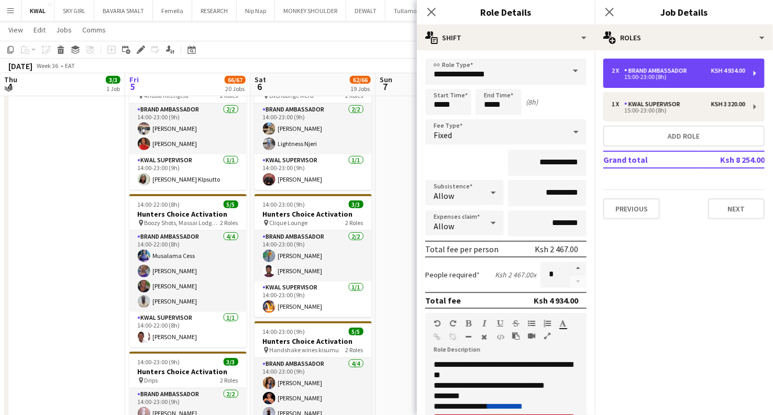
scroll to position [291, 0]
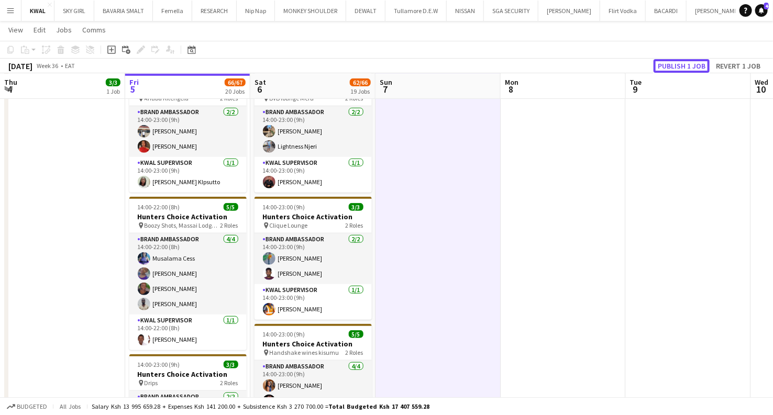
click at [687, 59] on button "Publish 1 job" at bounding box center [681, 66] width 56 height 14
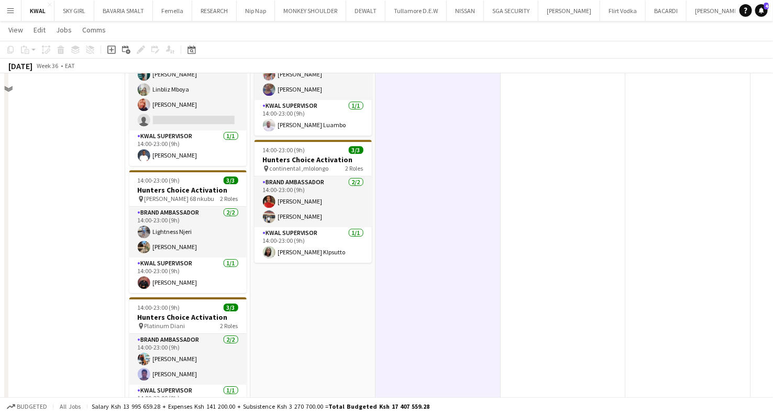
scroll to position [1163, 0]
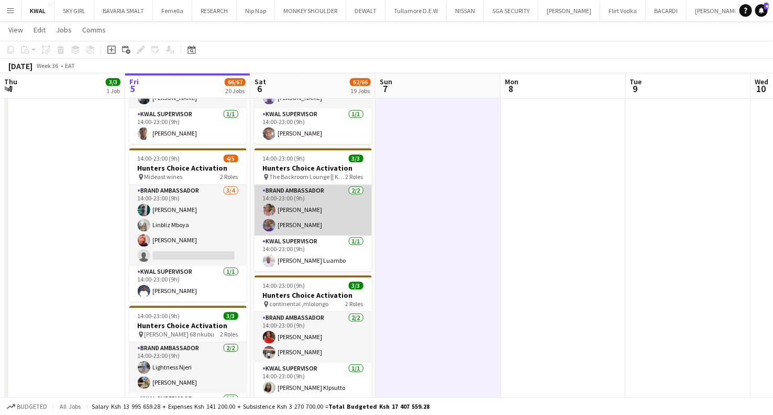
click at [308, 209] on app-card-role "Brand Ambassador 2/2 14:00-23:00 (9h) Sylvia Mwangi Silvia Kaguri" at bounding box center [312, 210] width 117 height 51
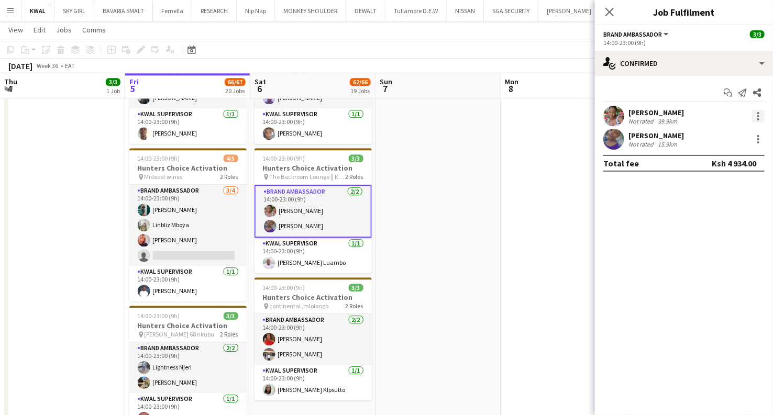
click at [758, 118] on div at bounding box center [758, 119] width 2 height 2
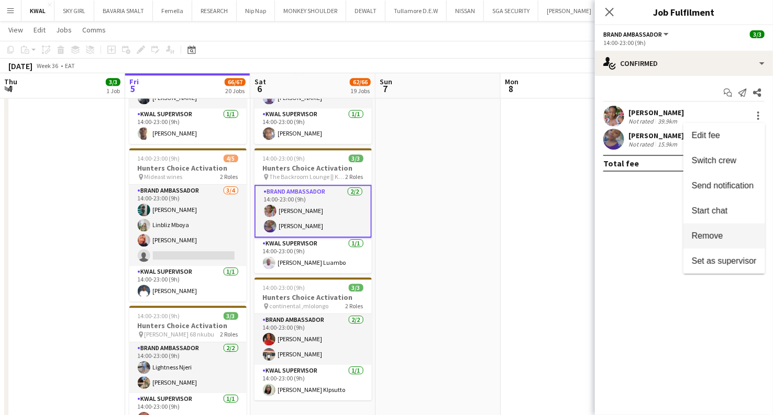
drag, startPoint x: 723, startPoint y: 237, endPoint x: 712, endPoint y: 237, distance: 11.0
click at [721, 237] on span "Remove" at bounding box center [724, 235] width 65 height 9
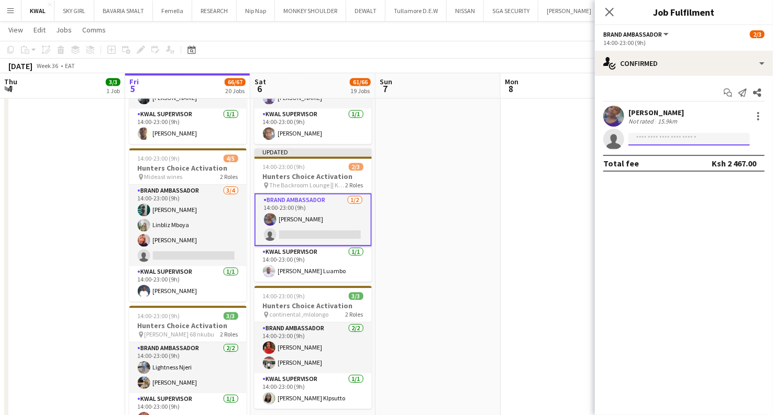
click at [639, 139] on input at bounding box center [688, 139] width 121 height 13
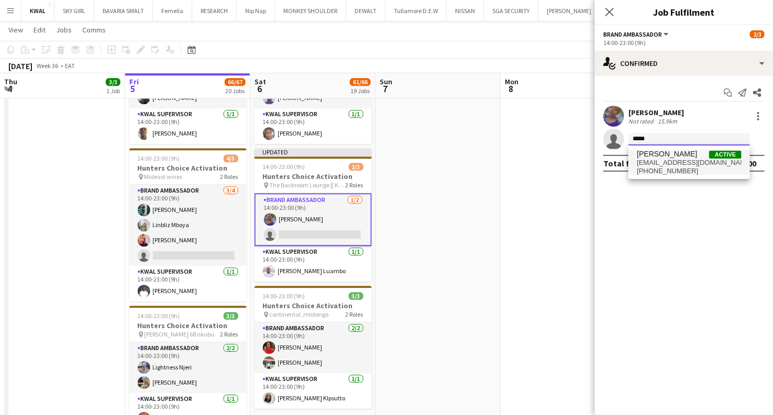
type input "*****"
click at [648, 164] on span "mosestado123@gmail.com" at bounding box center [689, 163] width 105 height 8
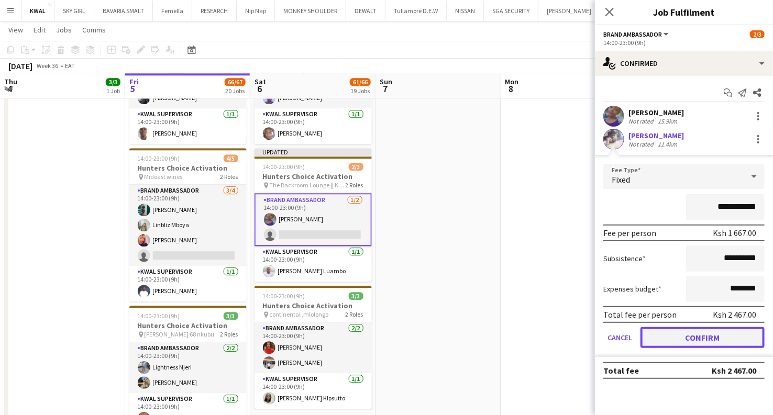
click at [670, 341] on button "Confirm" at bounding box center [702, 337] width 124 height 21
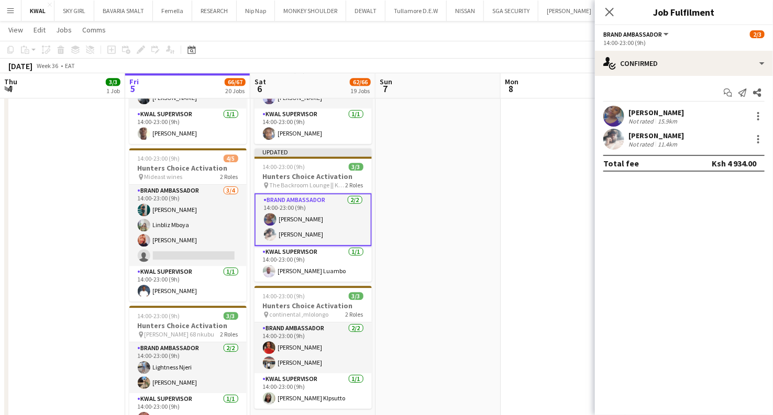
drag, startPoint x: 547, startPoint y: 252, endPoint x: 546, endPoint y: 246, distance: 6.4
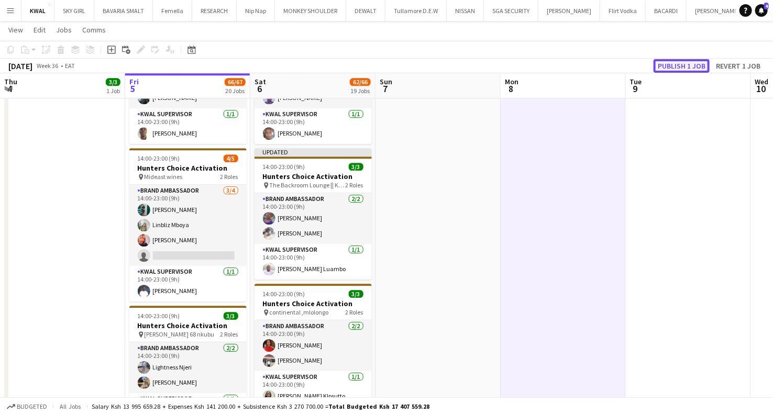
click at [677, 65] on button "Publish 1 job" at bounding box center [681, 66] width 56 height 14
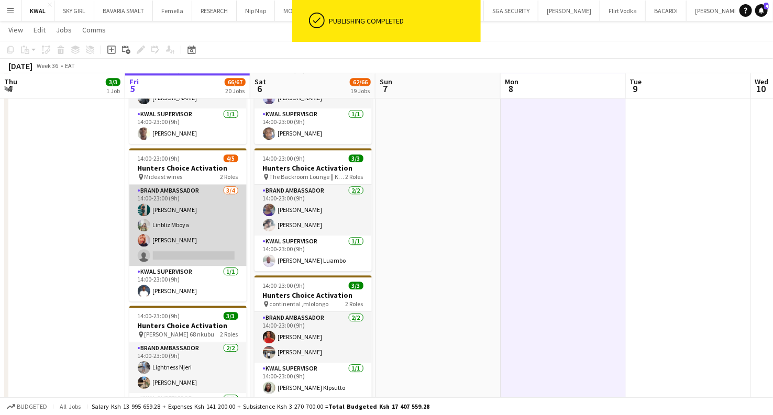
click at [180, 258] on app-card-role "Brand Ambassador 3/4 14:00-23:00 (9h) Nicole Gesare Linbliz Mboya Miriam Mutua …" at bounding box center [187, 225] width 117 height 81
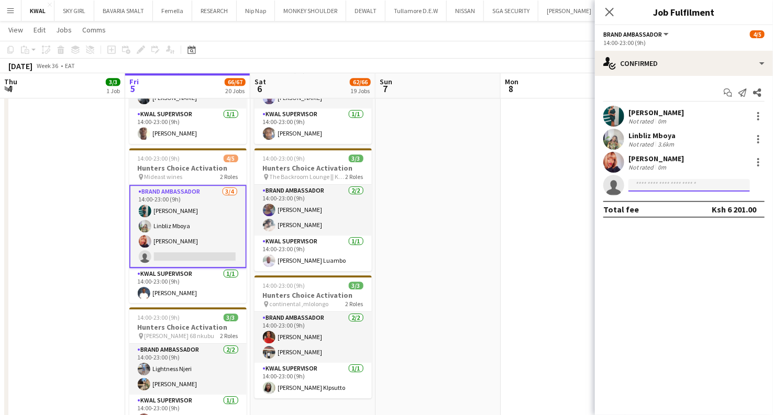
click at [671, 185] on input at bounding box center [688, 185] width 121 height 13
type input "*"
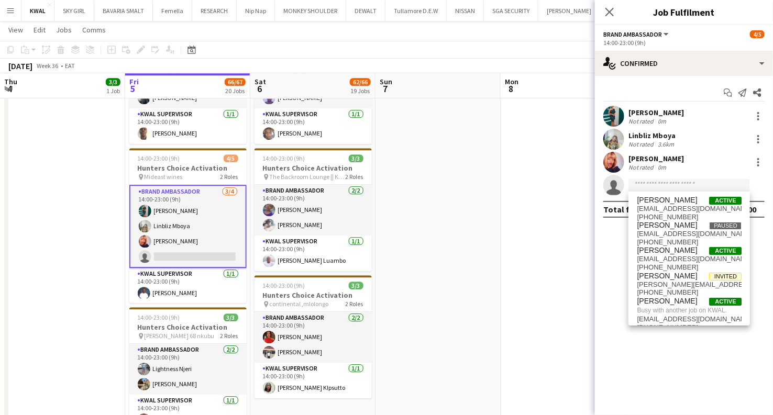
drag, startPoint x: 541, startPoint y: 328, endPoint x: 540, endPoint y: 321, distance: 6.8
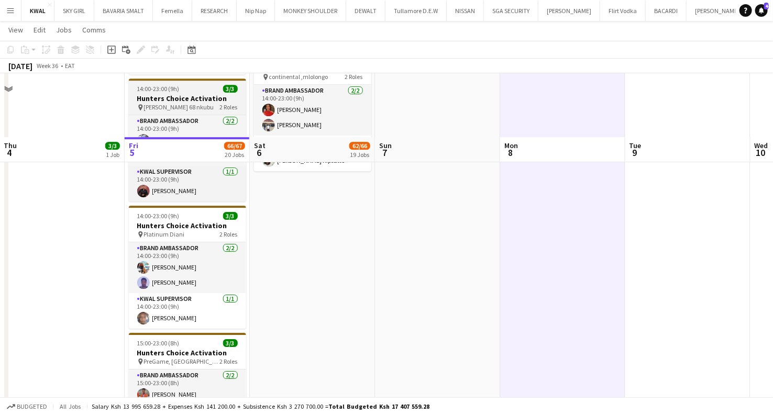
scroll to position [1454, 0]
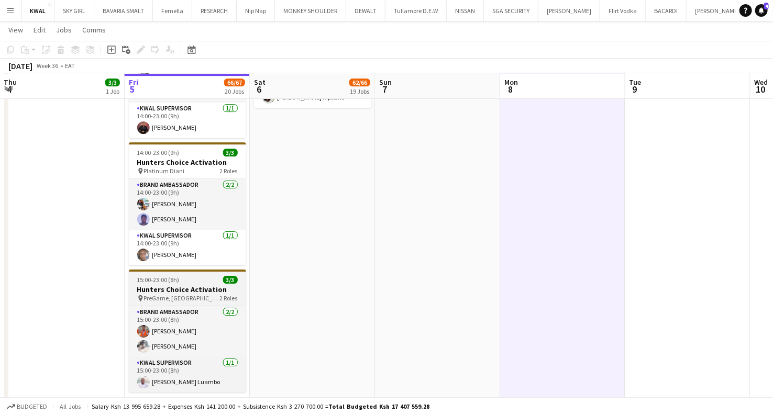
click at [161, 285] on h3 "Hunters Choice Activation" at bounding box center [187, 289] width 117 height 9
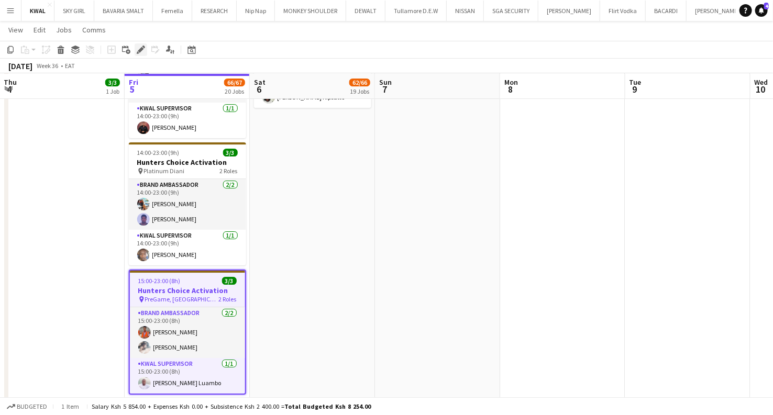
drag, startPoint x: 139, startPoint y: 46, endPoint x: 374, endPoint y: 109, distance: 242.8
click at [138, 47] on icon "Edit" at bounding box center [141, 50] width 8 height 8
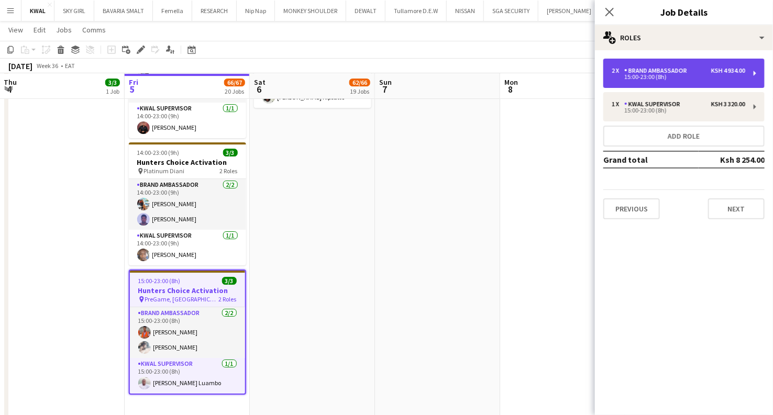
click at [673, 72] on div "Brand Ambassador" at bounding box center [657, 70] width 67 height 7
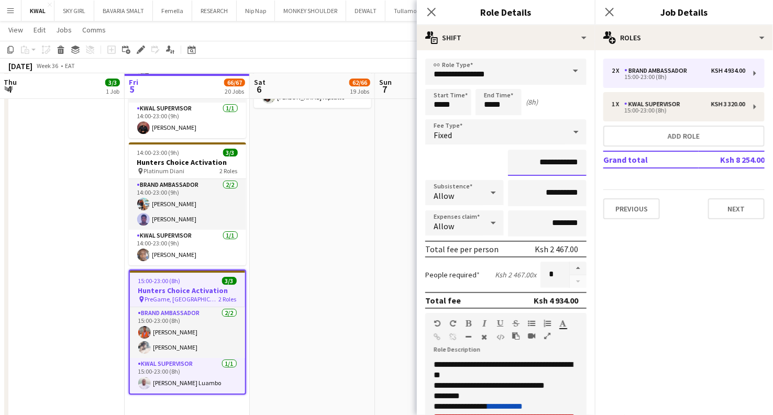
click at [555, 164] on input "**********" at bounding box center [547, 163] width 79 height 26
drag, startPoint x: 559, startPoint y: 163, endPoint x: 546, endPoint y: 166, distance: 13.0
click at [546, 166] on input "**********" at bounding box center [547, 163] width 79 height 26
type input "**********"
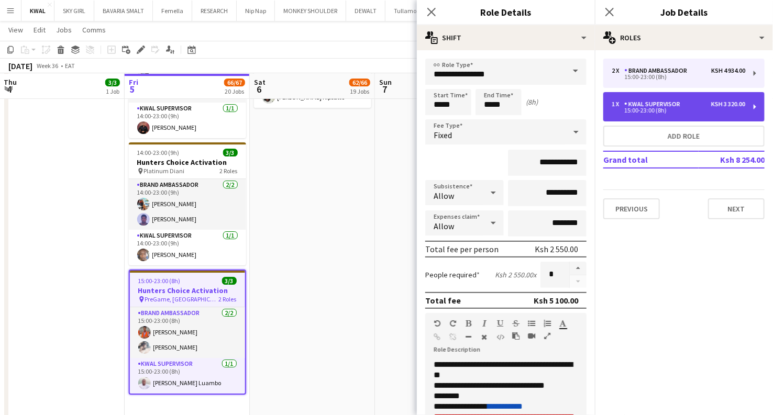
click at [676, 109] on div "15:00-23:00 (8h)" at bounding box center [679, 110] width 134 height 5
type input "**********"
type input "*"
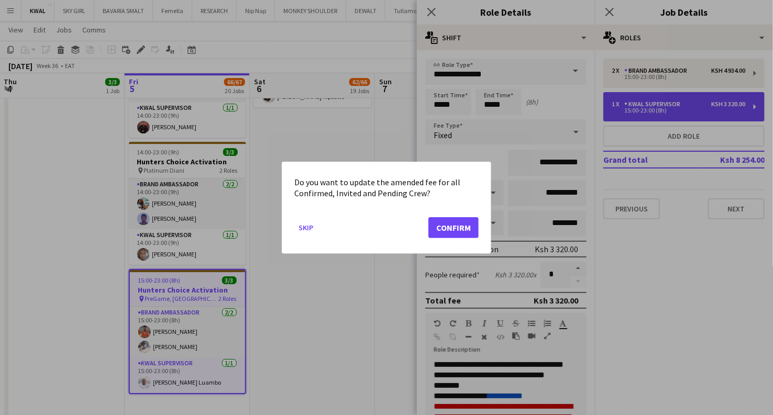
scroll to position [0, 0]
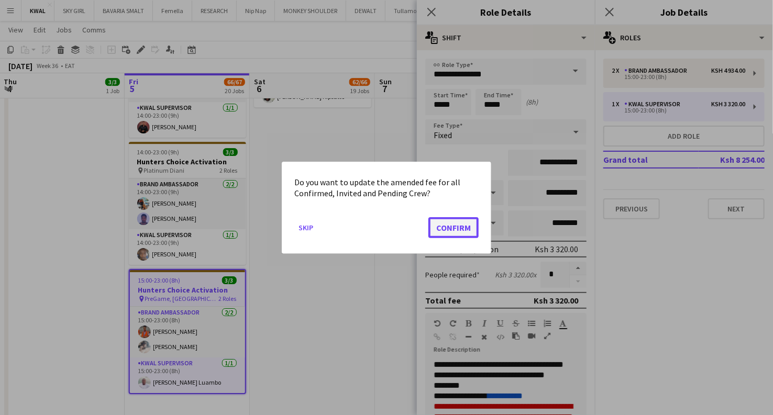
click at [467, 227] on button "Confirm" at bounding box center [453, 227] width 50 height 21
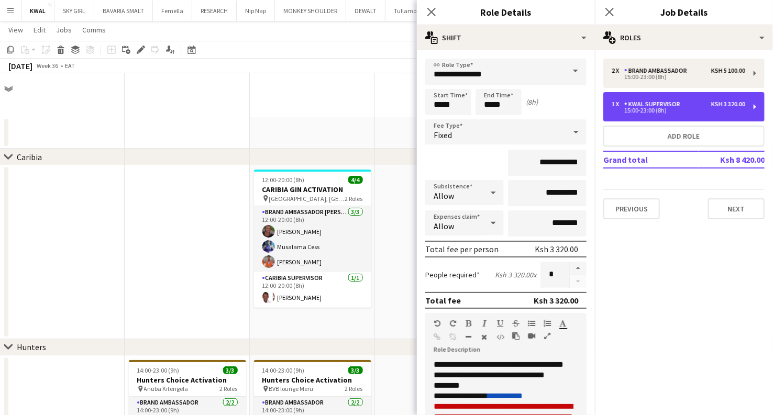
scroll to position [1454, 0]
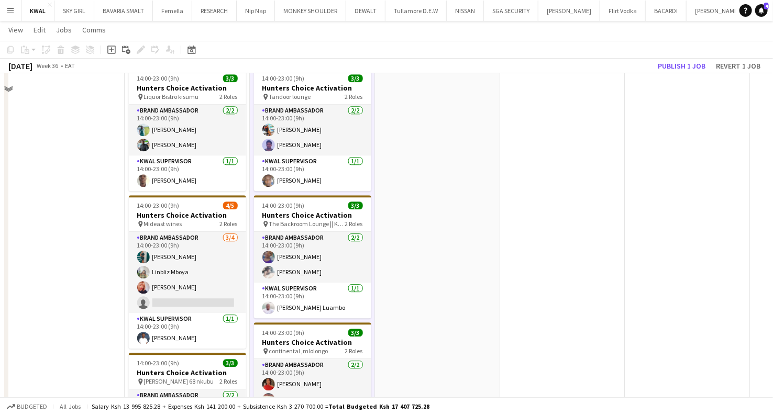
scroll to position [1047, 0]
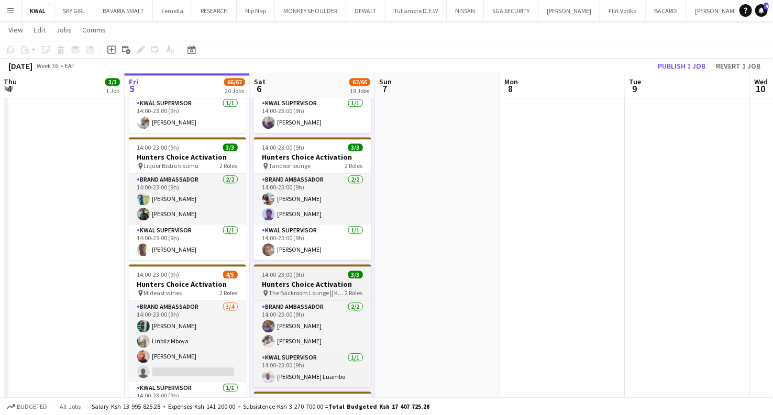
click at [298, 280] on h3 "Hunters Choice Activation" at bounding box center [312, 284] width 117 height 9
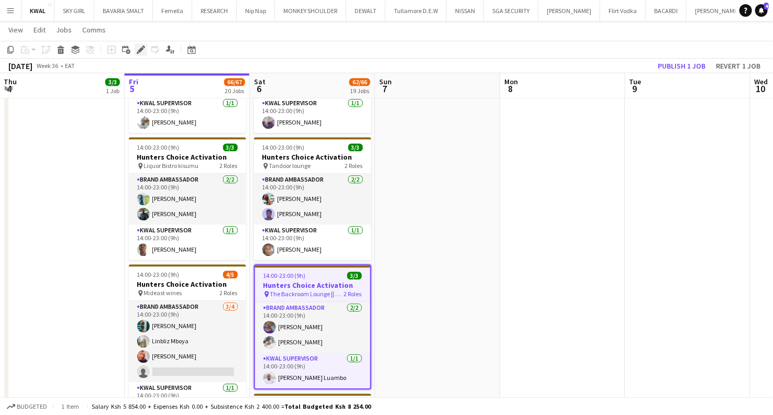
click at [137, 51] on icon at bounding box center [138, 52] width 3 height 3
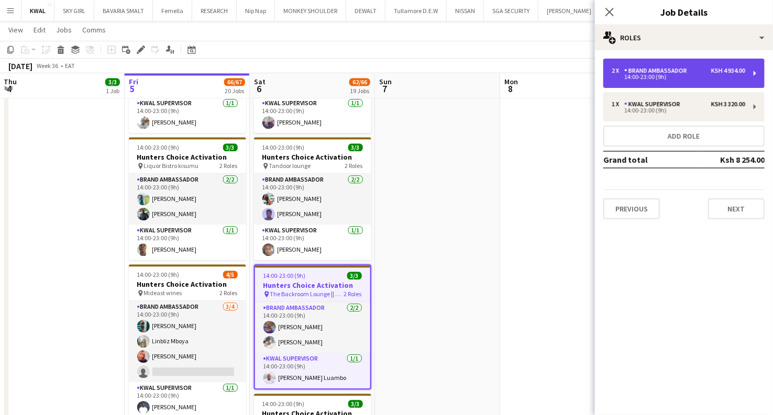
click at [670, 77] on div "14:00-23:00 (9h)" at bounding box center [679, 76] width 134 height 5
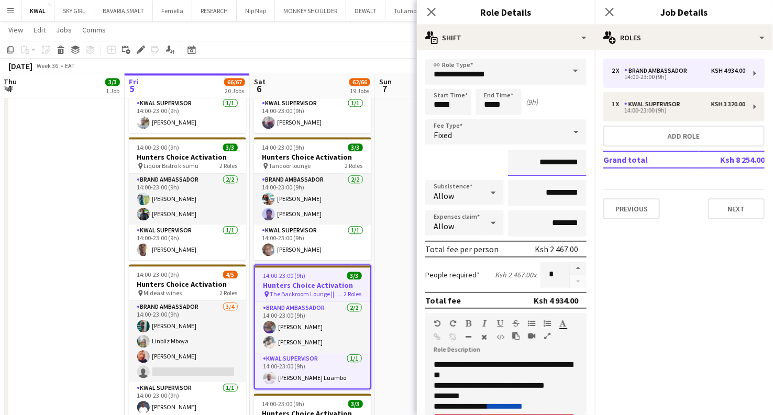
drag, startPoint x: 559, startPoint y: 164, endPoint x: 542, endPoint y: 168, distance: 17.8
click at [542, 168] on input "**********" at bounding box center [547, 163] width 79 height 26
type input "**********"
click at [382, 322] on app-date-cell at bounding box center [437, 112] width 125 height 1606
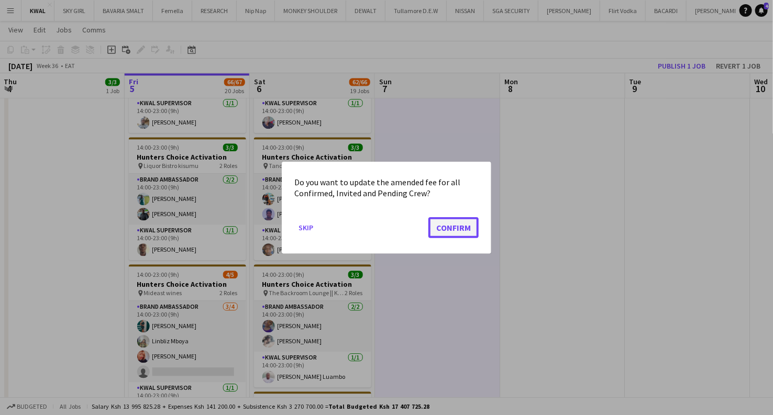
click at [471, 223] on button "Confirm" at bounding box center [453, 227] width 50 height 21
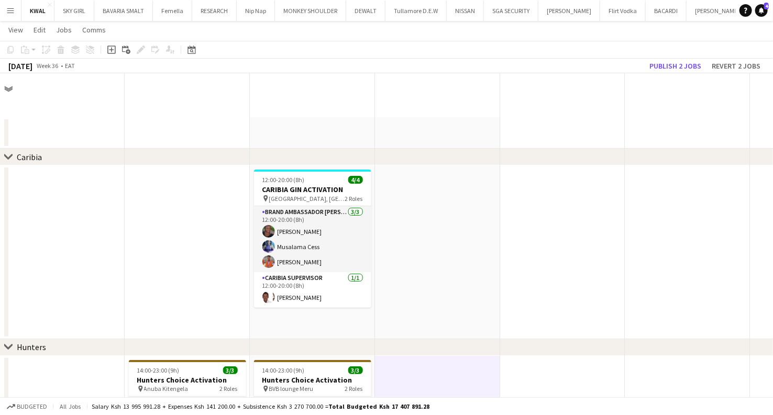
scroll to position [1047, 0]
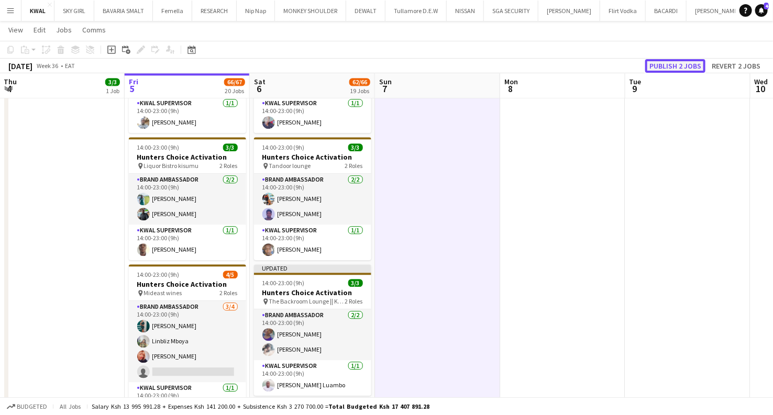
click at [684, 63] on button "Publish 2 jobs" at bounding box center [675, 66] width 60 height 14
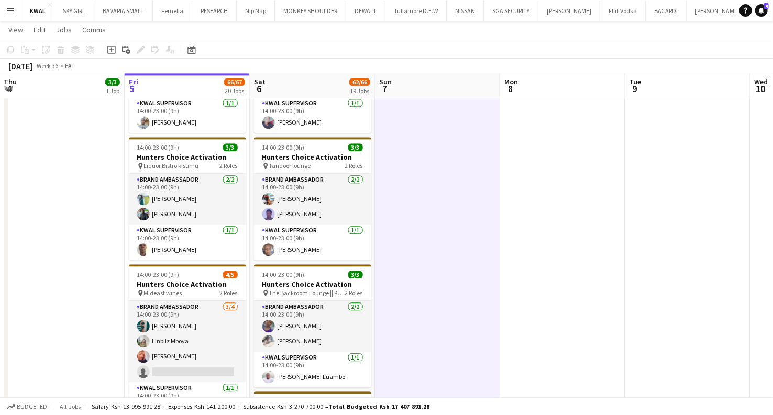
click at [431, 291] on app-date-cell at bounding box center [437, 112] width 125 height 1606
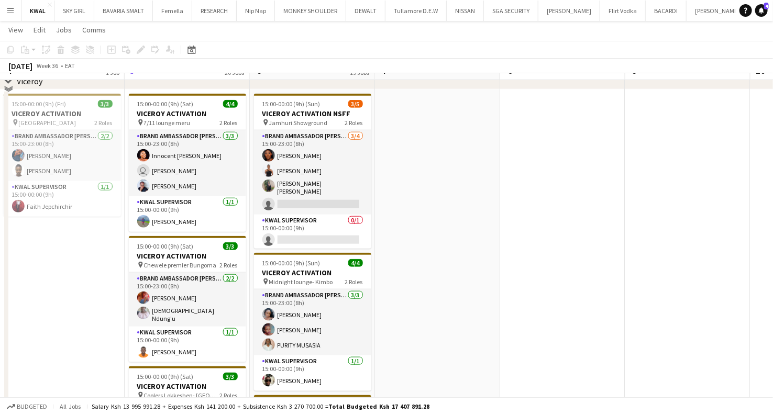
scroll to position [2094, 0]
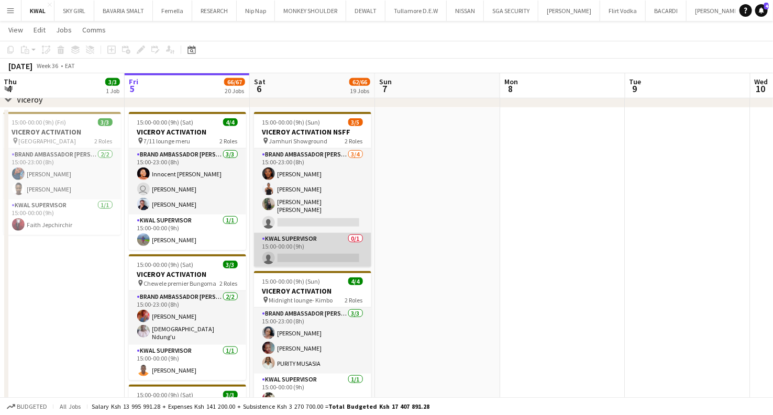
click at [320, 256] on app-card-role "KWAL SUPERVISOR 0/1 15:00-00:00 (9h) single-neutral-actions" at bounding box center [312, 251] width 117 height 36
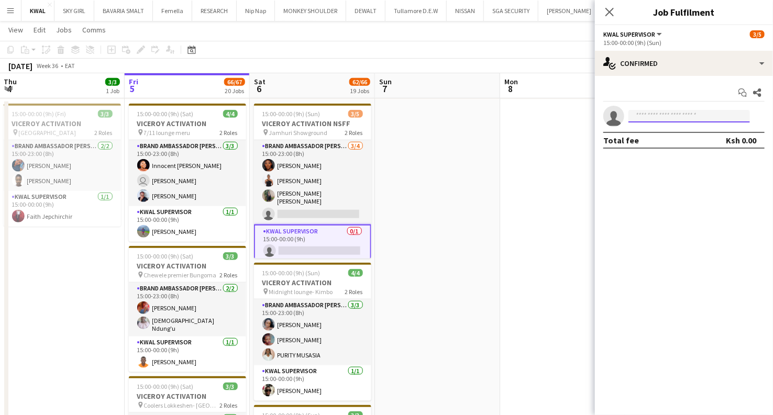
click at [692, 117] on input at bounding box center [688, 116] width 121 height 13
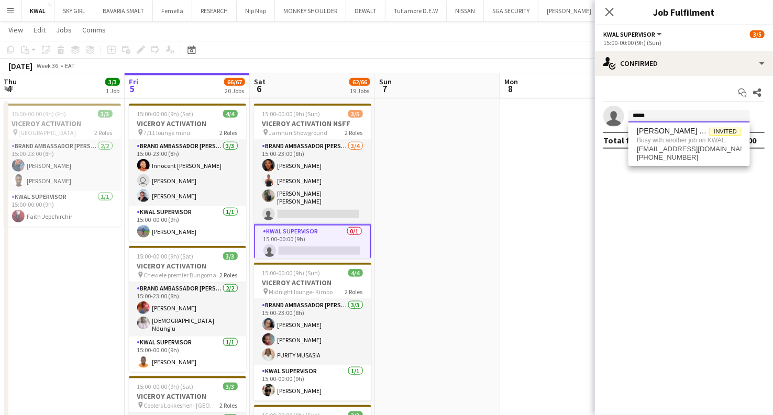
type input "*****"
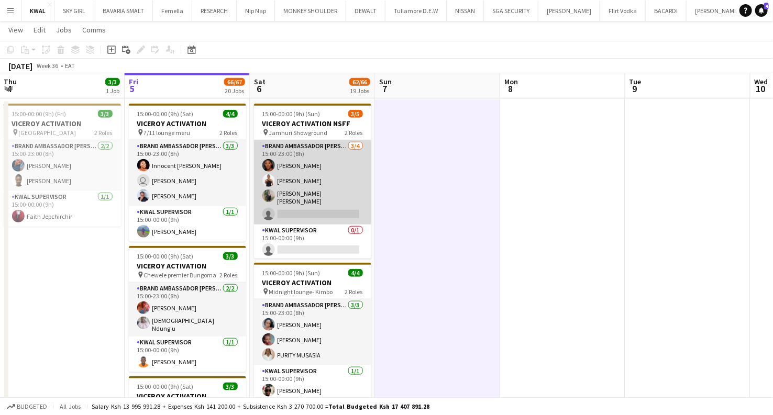
click at [331, 207] on app-card-role "Brand Ambassador kwal 3/4 15:00-23:00 (8h) Fiona Karenju Everlyn Gathingi Mary …" at bounding box center [312, 182] width 117 height 84
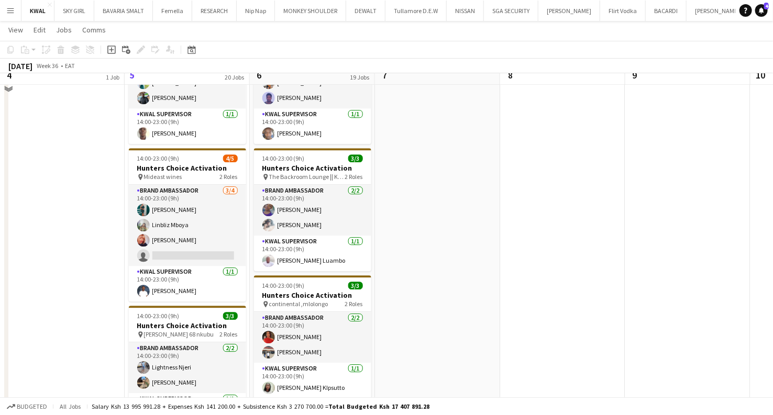
scroll to position [1105, 0]
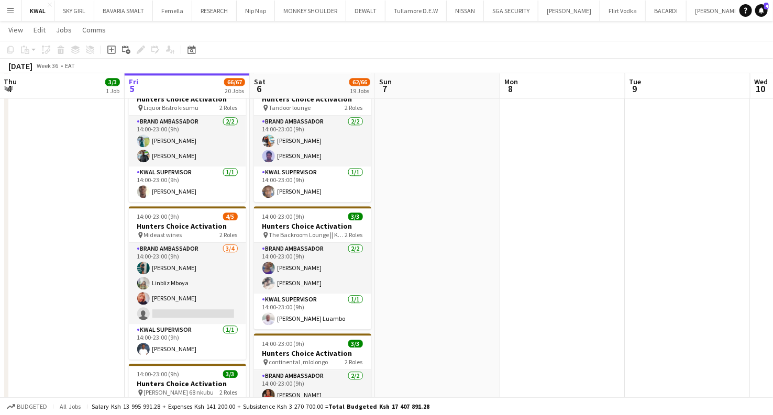
click at [478, 225] on app-date-cell at bounding box center [437, 50] width 125 height 1598
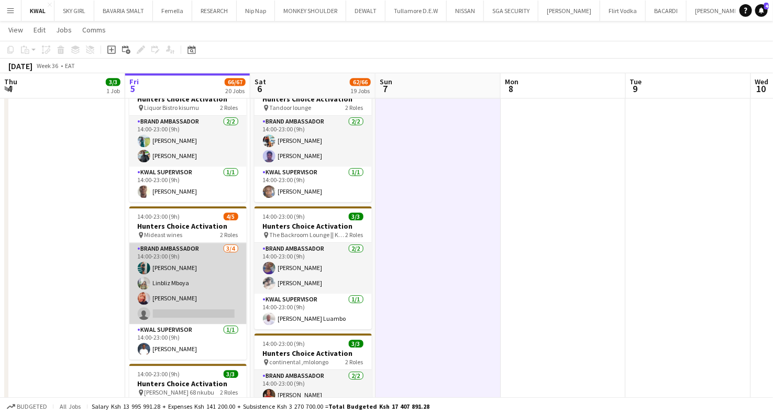
click at [197, 307] on app-card-role "Brand Ambassador 3/4 14:00-23:00 (9h) Nicole Gesare Linbliz Mboya Miriam Mutua …" at bounding box center [187, 283] width 117 height 81
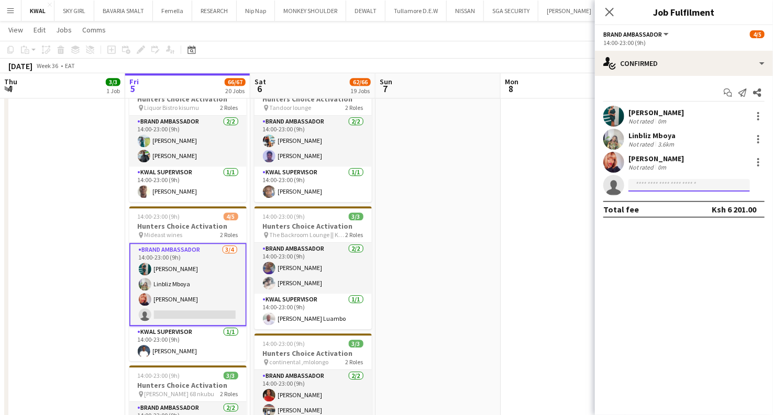
click at [681, 183] on input at bounding box center [688, 185] width 121 height 13
type input "*"
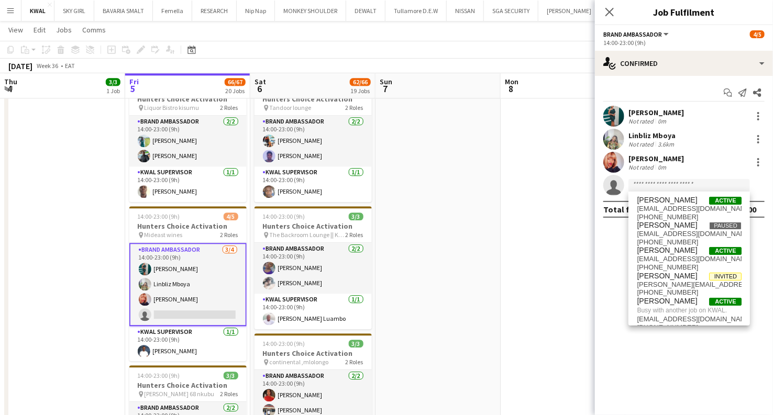
click at [616, 114] on app-user-avatar at bounding box center [613, 116] width 21 height 21
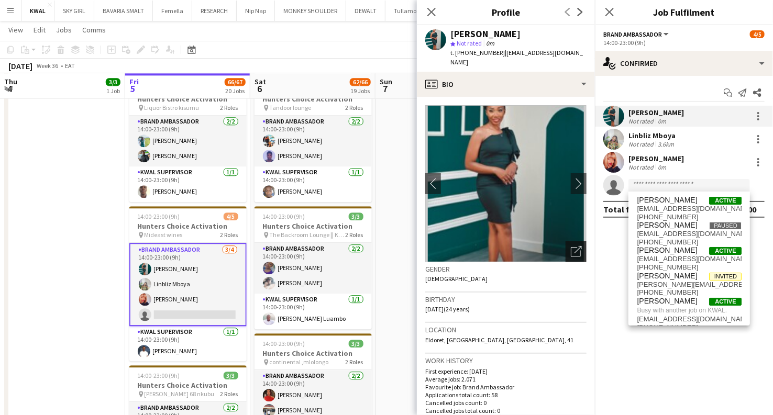
click at [571, 246] on icon "Open photos pop-in" at bounding box center [576, 251] width 11 height 11
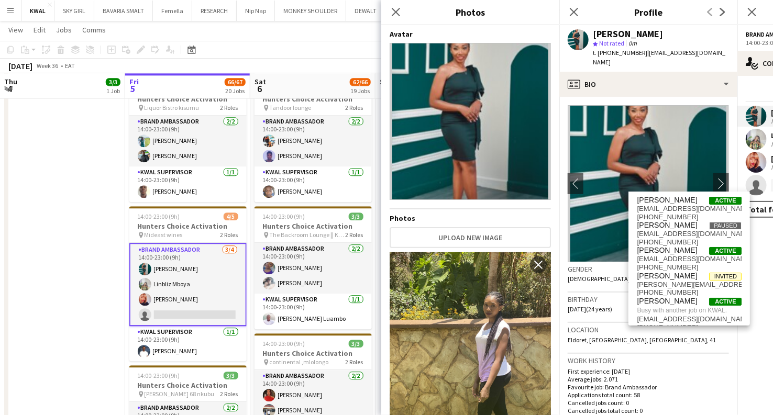
scroll to position [59, 0]
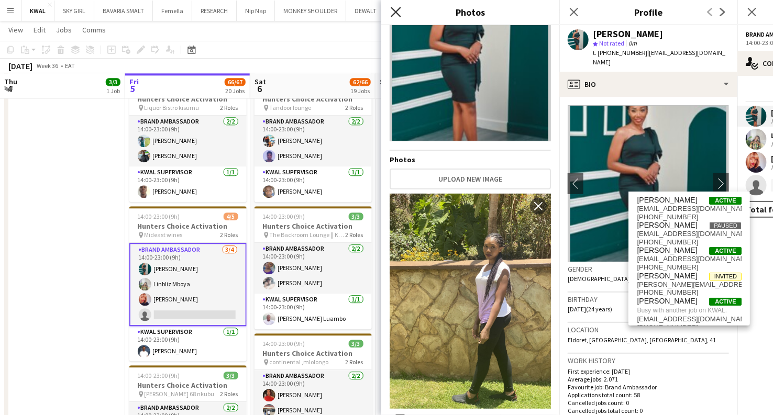
click at [397, 12] on icon "Close pop-in" at bounding box center [396, 12] width 10 height 10
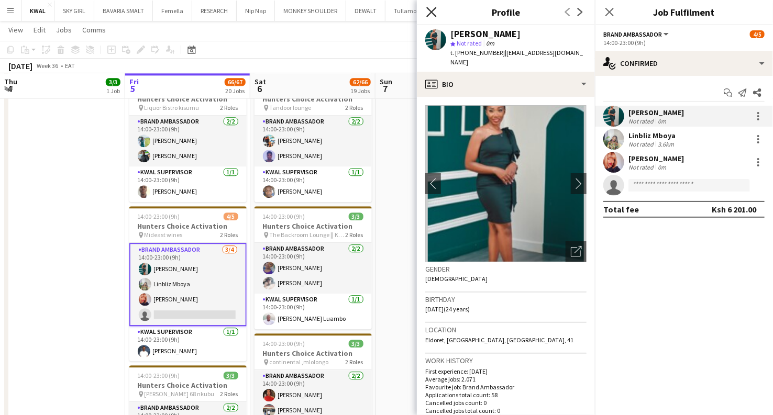
click at [436, 10] on icon "Close pop-in" at bounding box center [431, 12] width 10 height 10
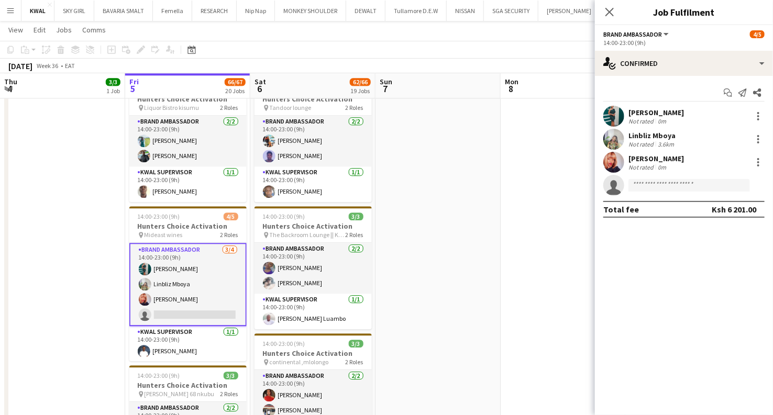
click at [156, 298] on app-card-role "Brand Ambassador 3/4 14:00-23:00 (9h) Nicole Gesare Linbliz Mboya Miriam Mutua …" at bounding box center [187, 284] width 117 height 83
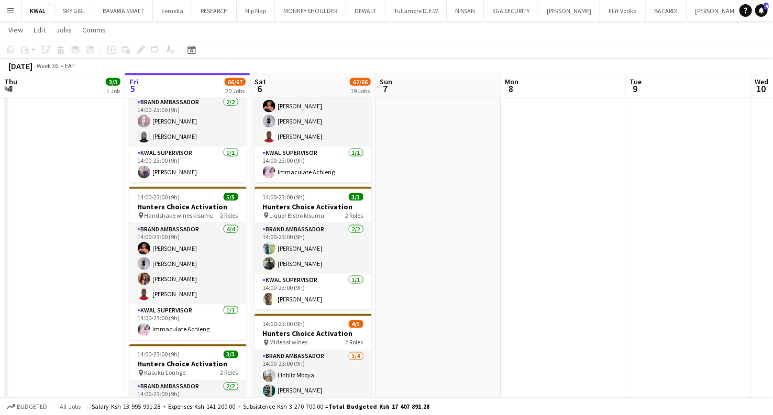
scroll to position [582, 0]
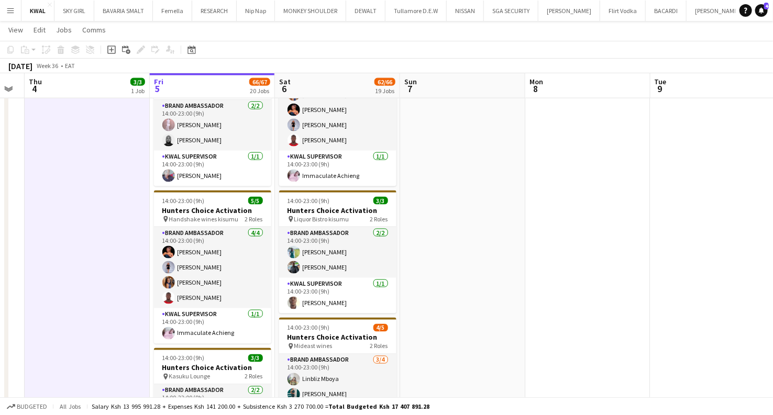
drag, startPoint x: 110, startPoint y: 282, endPoint x: 258, endPoint y: 270, distance: 148.1
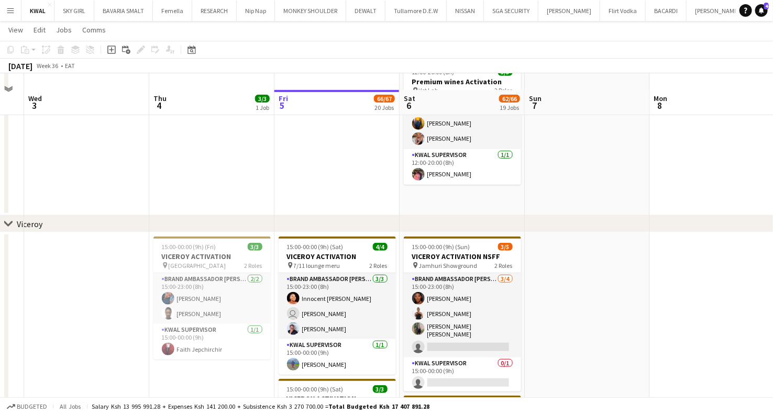
scroll to position [1977, 0]
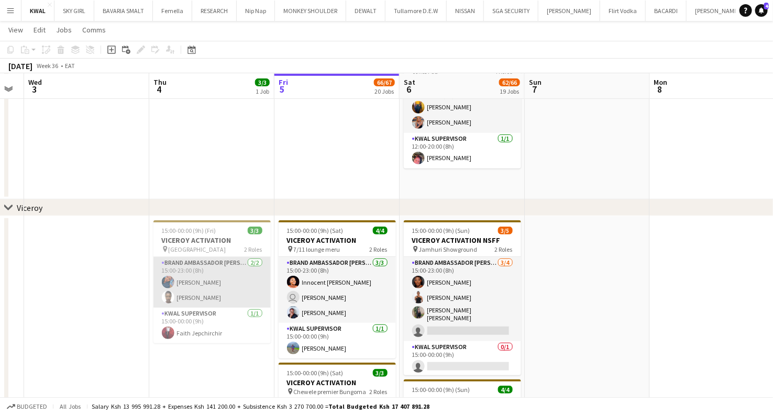
click at [196, 278] on app-card-role "Brand Ambassador kwal 2/2 15:00-23:00 (8h) Lavina Chege Faith Matata" at bounding box center [211, 282] width 117 height 51
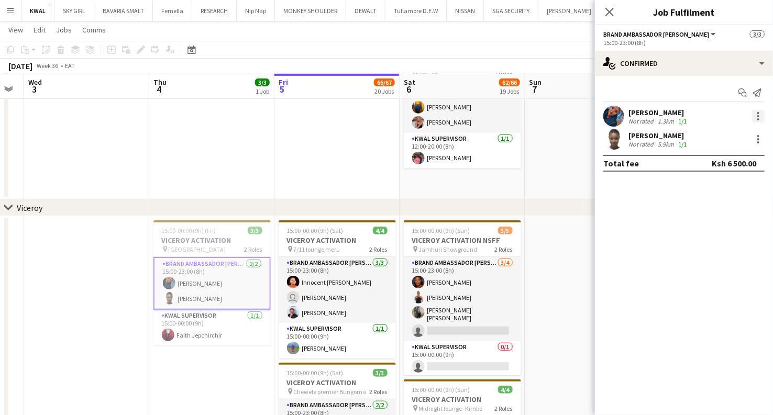
click at [759, 119] on div at bounding box center [758, 119] width 2 height 2
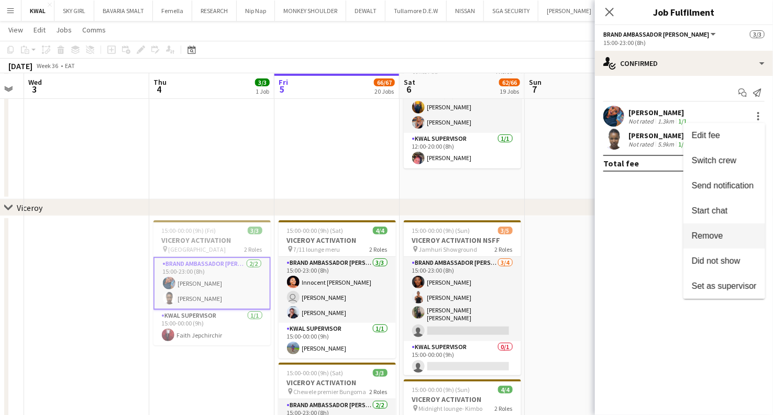
click at [731, 232] on span "Remove" at bounding box center [724, 235] width 65 height 9
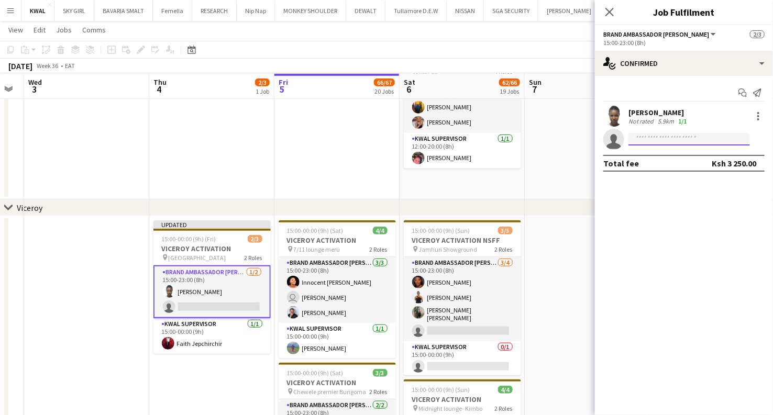
click at [662, 139] on input at bounding box center [688, 139] width 121 height 13
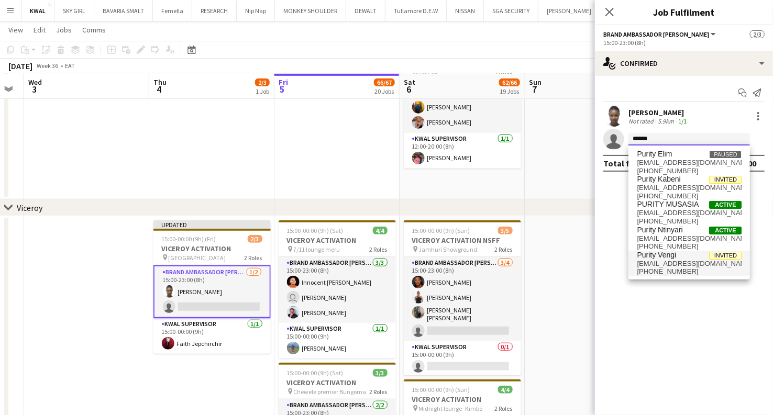
type input "******"
click at [662, 261] on span "vengipurity55@gmail.com" at bounding box center [689, 264] width 105 height 8
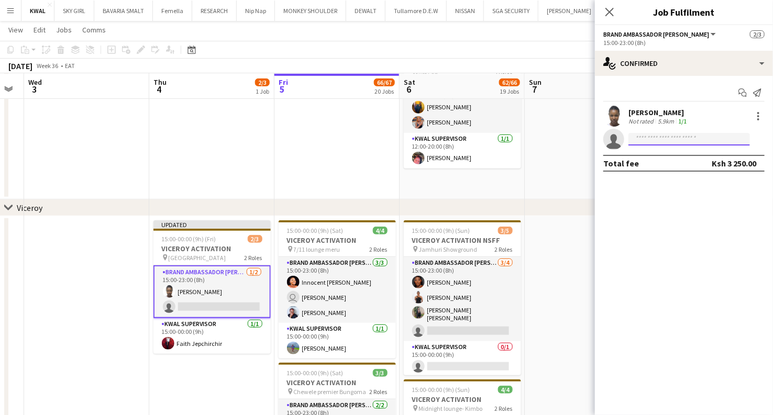
scroll to position [0, 0]
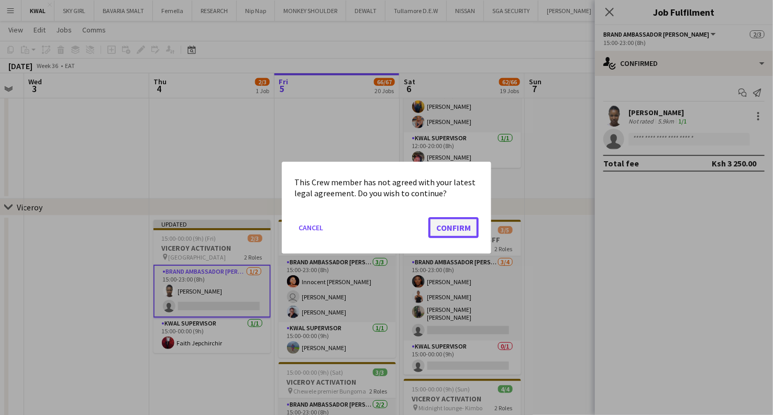
click at [443, 229] on button "Confirm" at bounding box center [453, 227] width 50 height 21
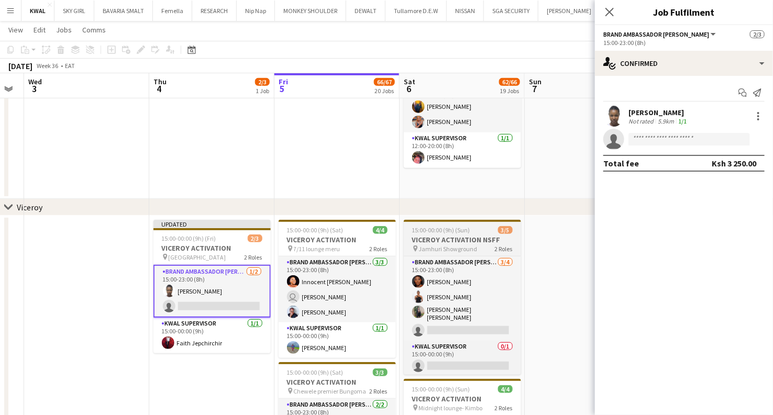
scroll to position [1977, 0]
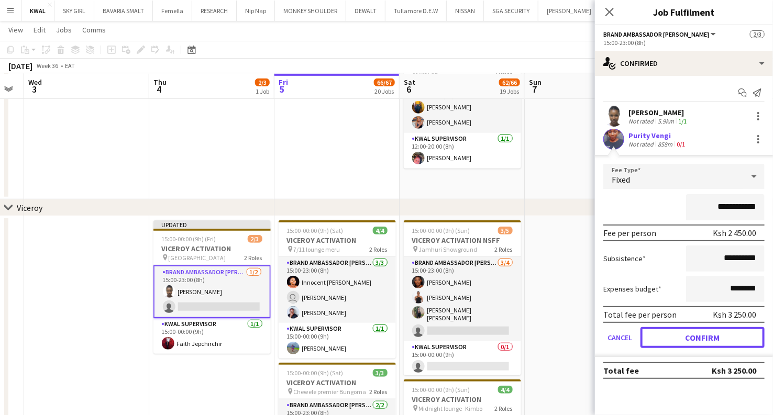
drag, startPoint x: 725, startPoint y: 338, endPoint x: 719, endPoint y: 338, distance: 5.3
click at [723, 338] on button "Confirm" at bounding box center [702, 337] width 124 height 21
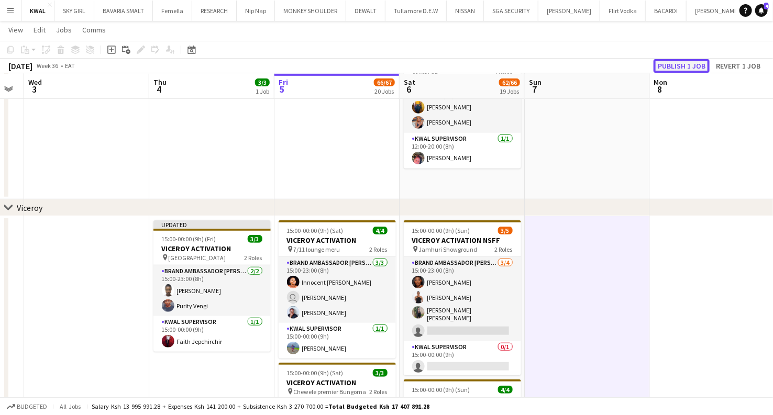
click at [674, 64] on button "Publish 1 job" at bounding box center [681, 66] width 56 height 14
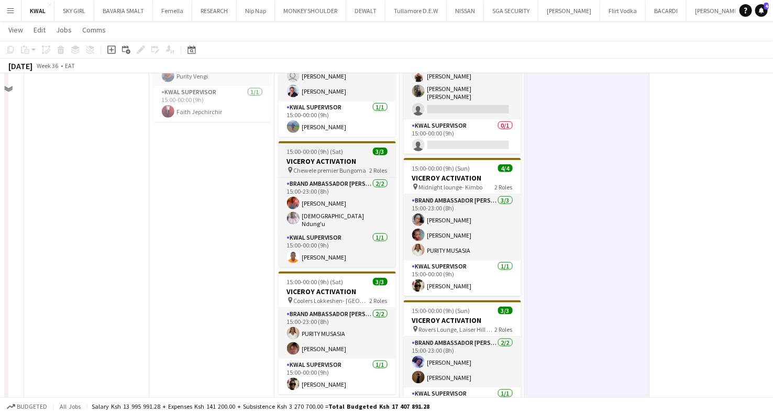
scroll to position [2108, 0]
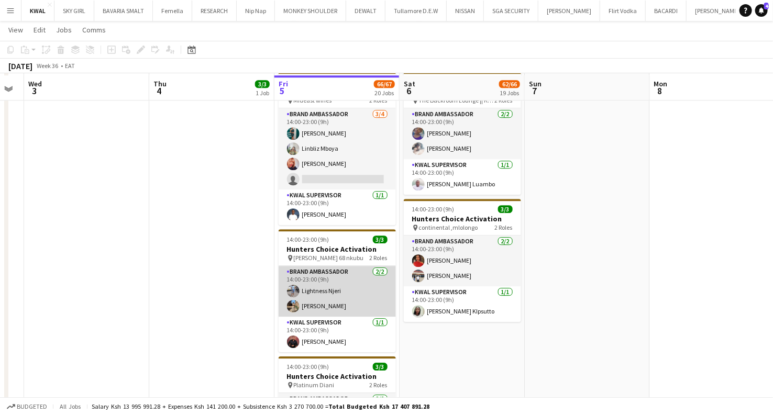
scroll to position [1242, 0]
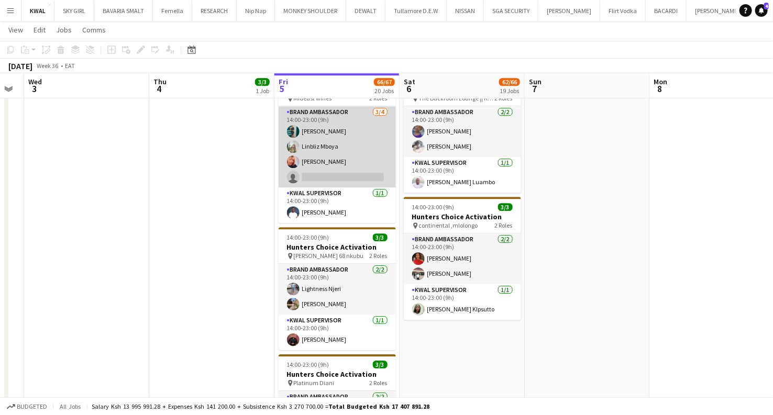
click at [356, 173] on app-card-role "Brand Ambassador 3/4 14:00-23:00 (9h) Nicole Gesare Linbliz Mboya Miriam Mutua …" at bounding box center [337, 146] width 117 height 81
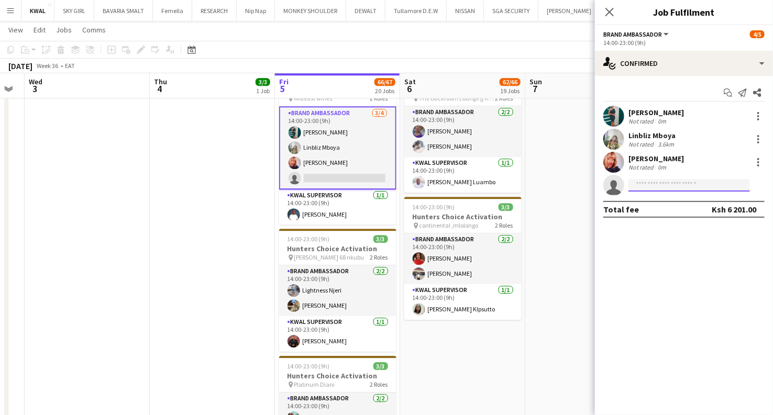
click at [660, 184] on input at bounding box center [688, 185] width 121 height 13
type input "*"
type input "**"
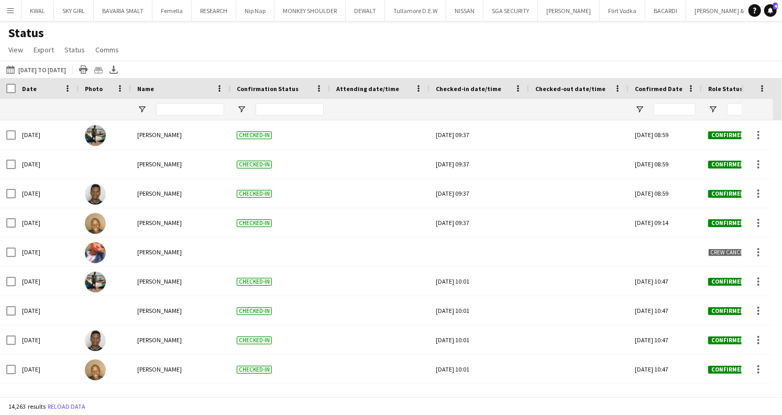
click at [8, 7] on app-icon "Menu" at bounding box center [10, 10] width 8 height 8
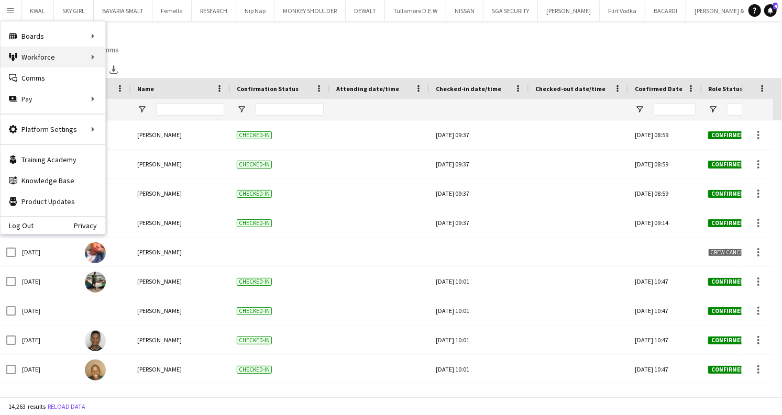
click at [60, 53] on div "Workforce Workforce" at bounding box center [53, 57] width 105 height 21
click at [114, 75] on link "Recruiting" at bounding box center [158, 78] width 105 height 21
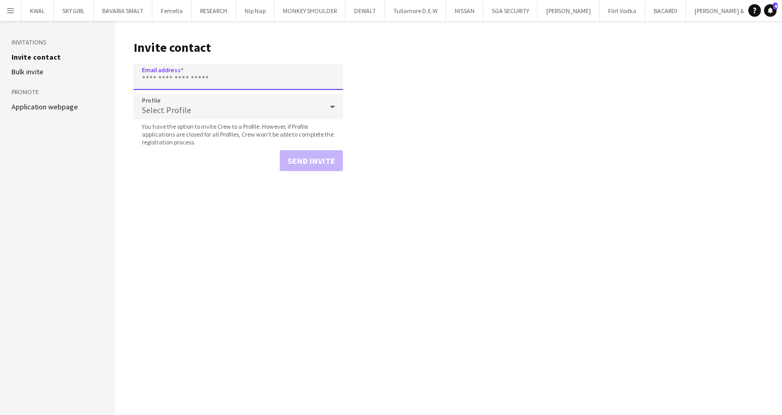
click at [192, 81] on input "Email address" at bounding box center [238, 77] width 209 height 26
drag, startPoint x: 251, startPoint y: 79, endPoint x: 128, endPoint y: 77, distance: 123.6
click at [121, 76] on main "**********" at bounding box center [448, 218] width 666 height 394
type input "**********"
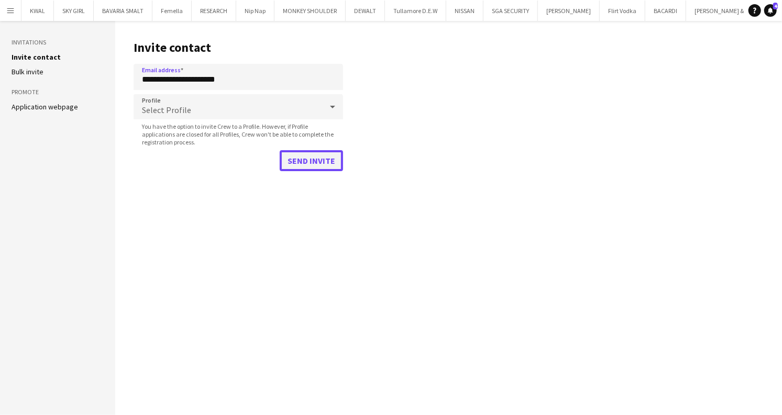
click at [313, 159] on button "Send invite" at bounding box center [311, 160] width 63 height 21
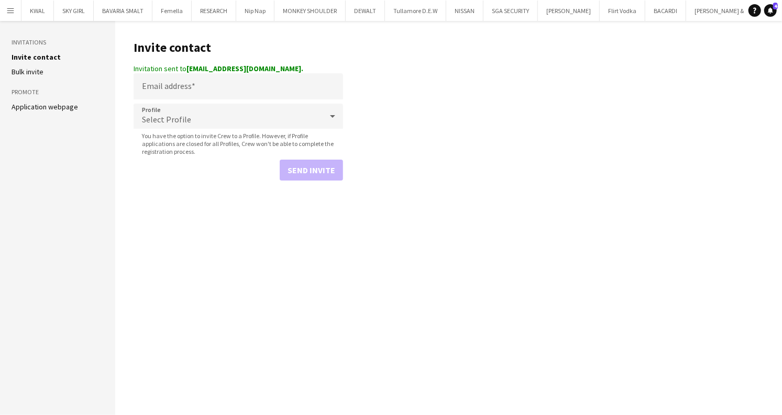
click at [508, 224] on main "Invite contact Invitation sent to [EMAIL_ADDRESS][DOMAIN_NAME]. Email address P…" at bounding box center [448, 218] width 666 height 394
